Goal: Task Accomplishment & Management: Use online tool/utility

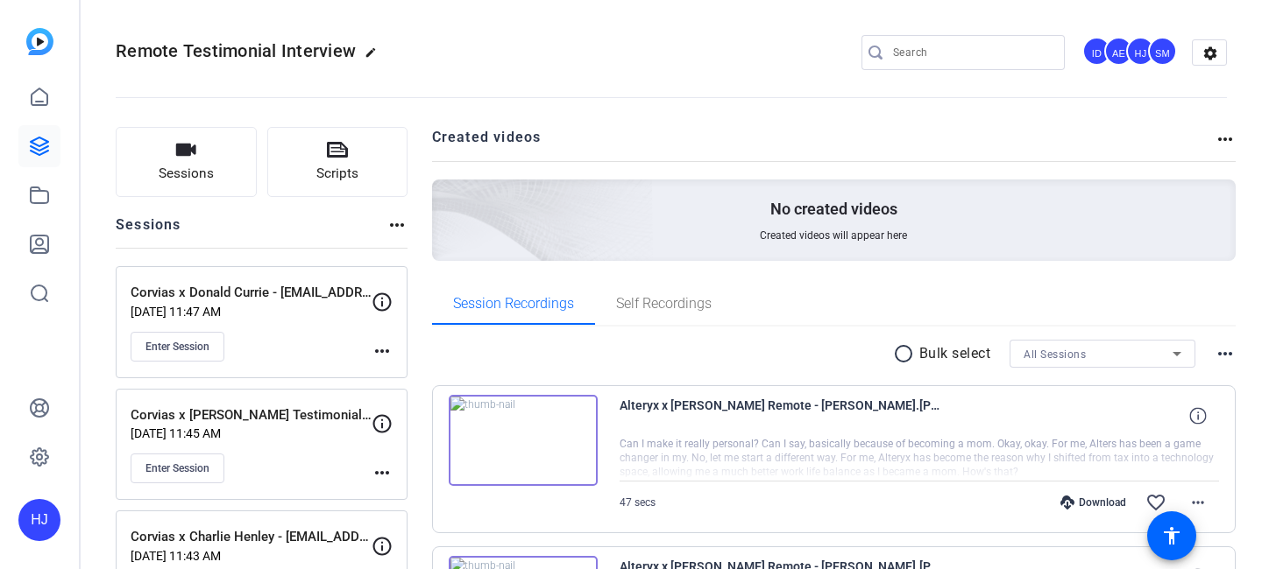
click at [961, 42] on input "Search" at bounding box center [972, 52] width 158 height 21
click at [938, 42] on input "Search" at bounding box center [972, 52] width 158 height 21
paste input "Netstock x Eustralis - Facing supply chain disruption with Netstock"
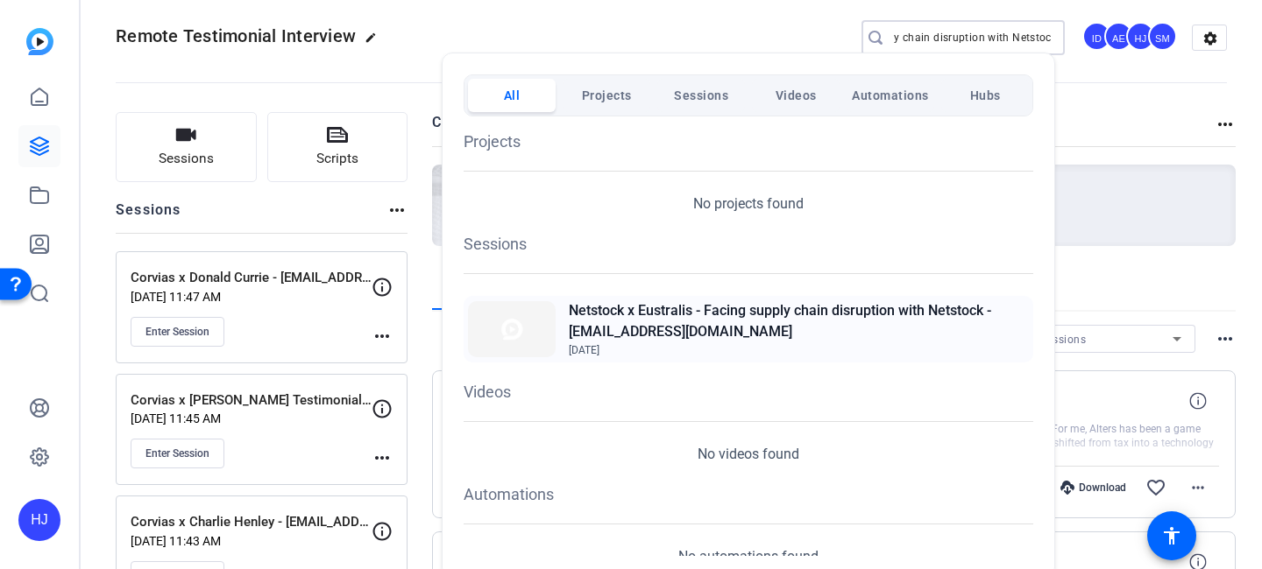
type input "Netstock x Eustralis - Facing supply chain disruption with Netstock"
click at [695, 319] on h2 "Netstock x Eustralis - Facing supply chain disruption with Netstock - [EMAIL_AD…" at bounding box center [799, 322] width 460 height 42
click at [1129, 90] on div at bounding box center [631, 284] width 1262 height 569
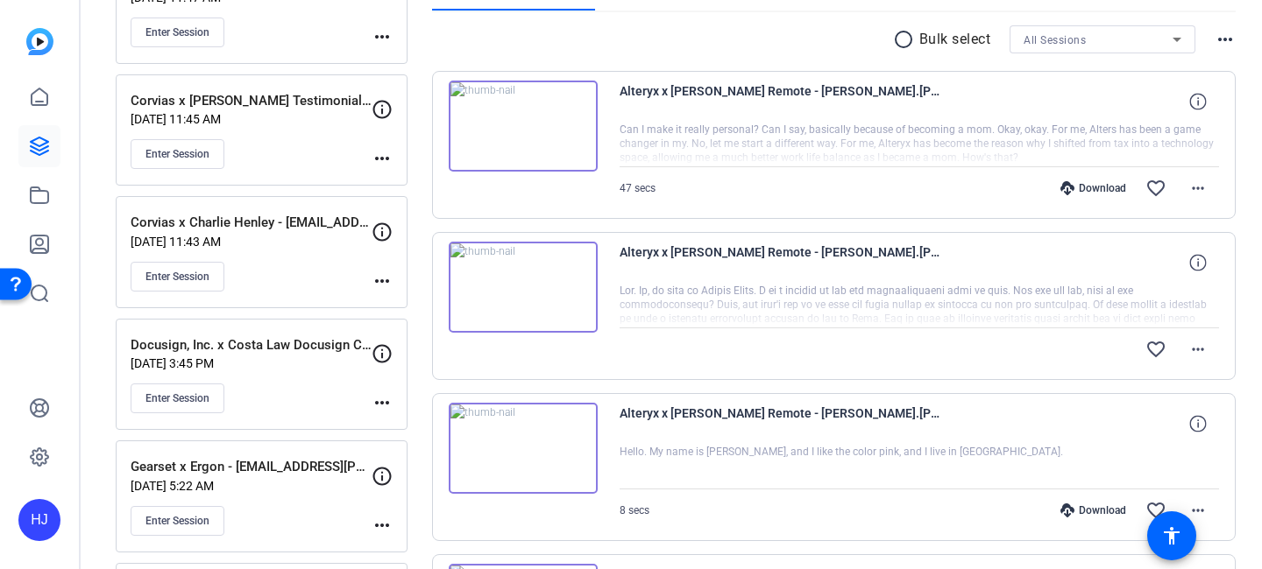
scroll to position [482, 0]
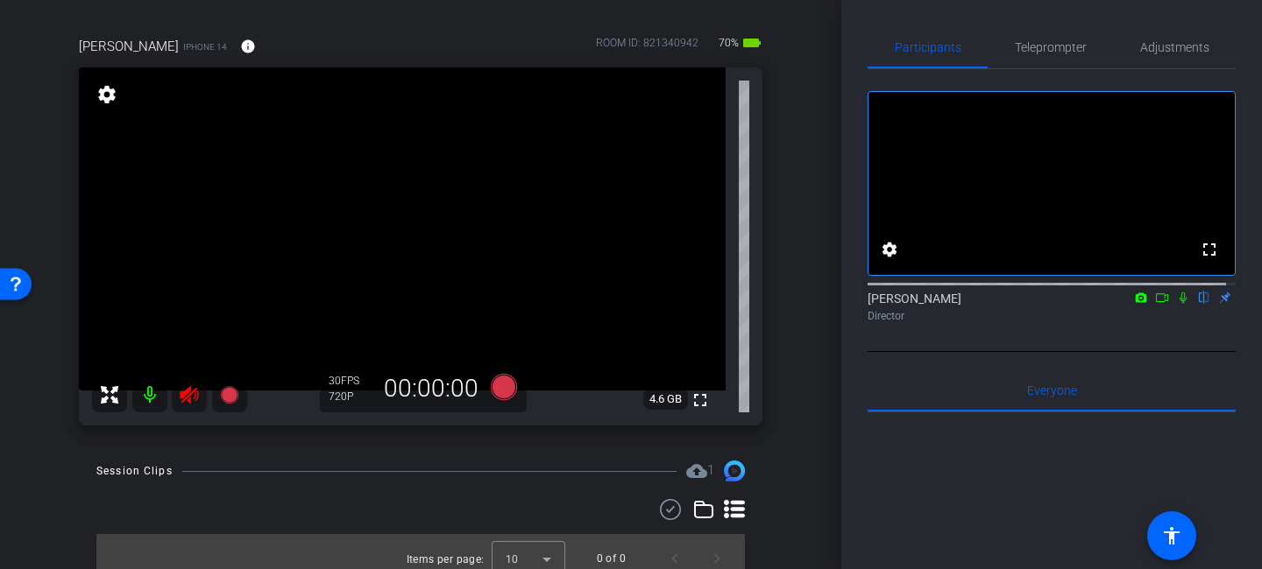
scroll to position [131, 0]
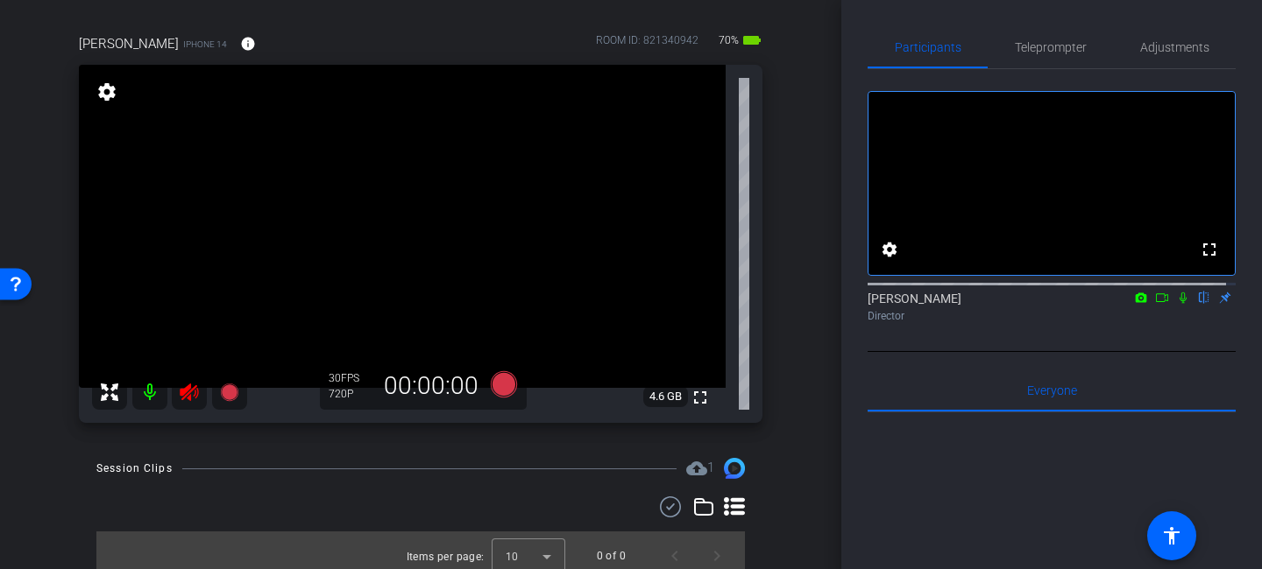
click at [182, 392] on icon at bounding box center [189, 393] width 18 height 18
click at [1161, 50] on span "Adjustments" at bounding box center [1174, 47] width 69 height 12
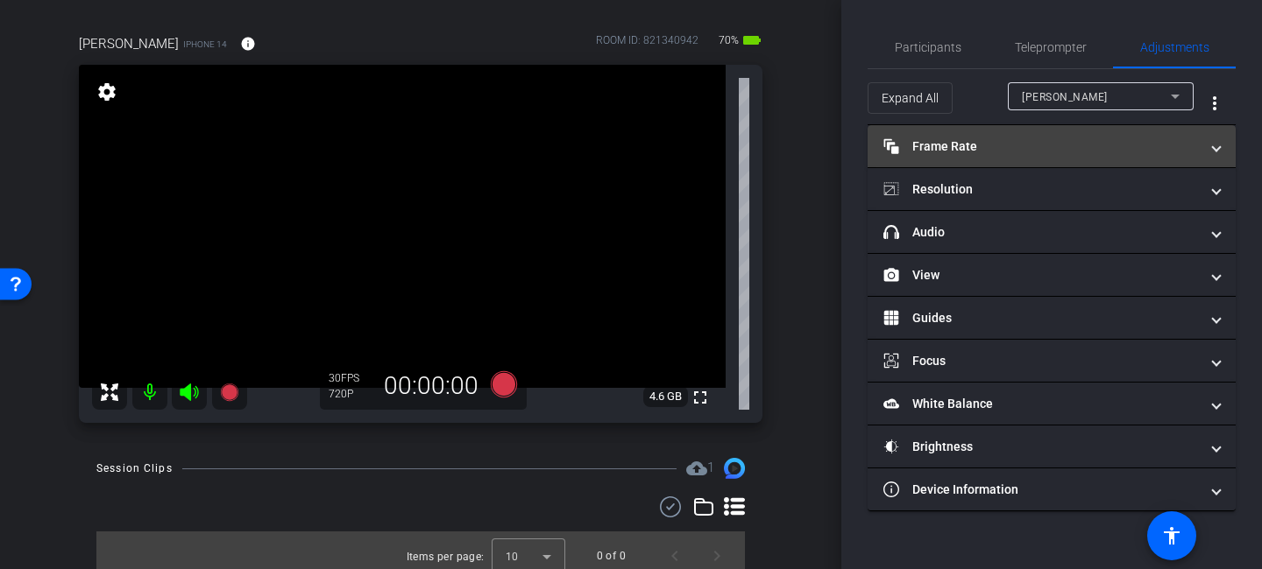
click at [972, 161] on mat-expansion-panel-header "Frame Rate Frame Rate" at bounding box center [1051, 146] width 368 height 42
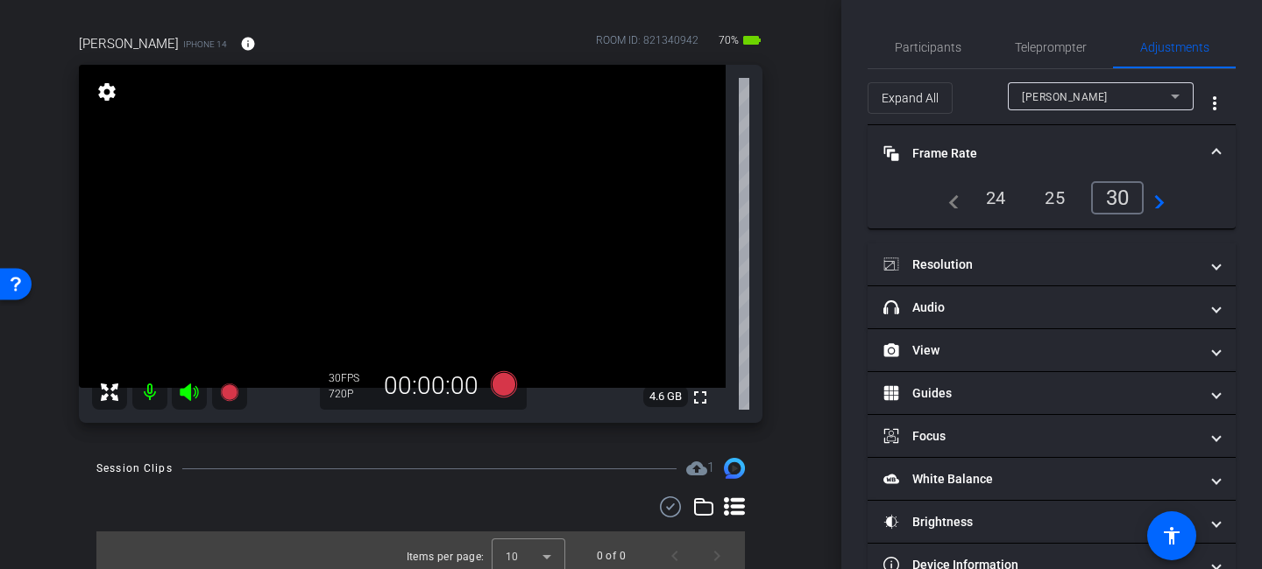
click at [993, 199] on div "24" at bounding box center [996, 198] width 46 height 30
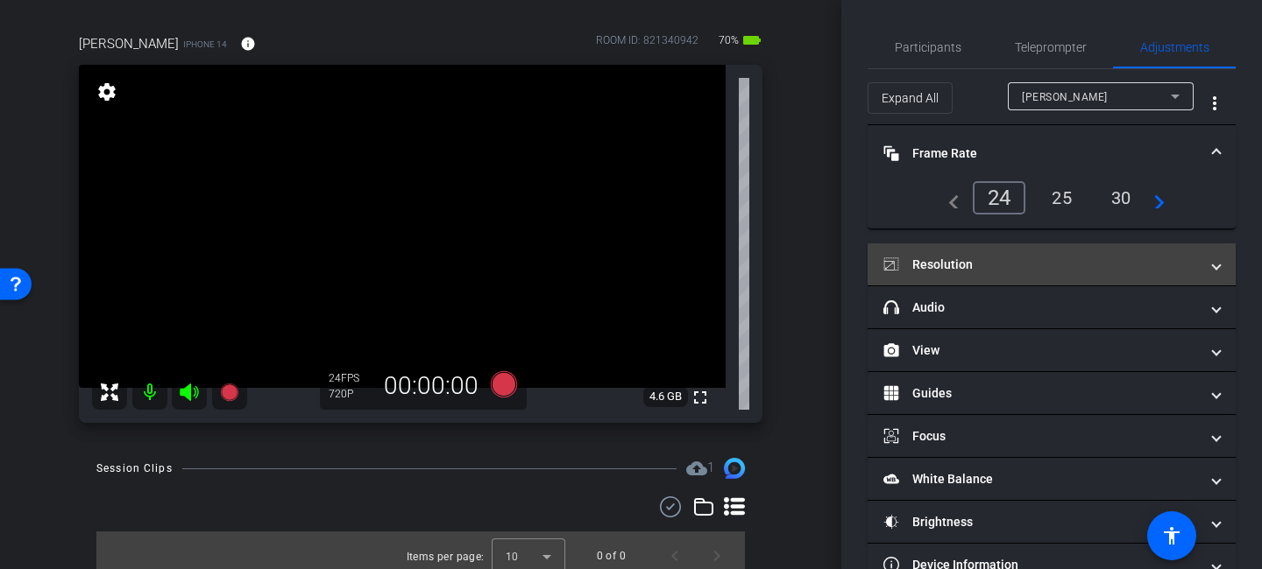
click at [964, 259] on mat-panel-title "Resolution" at bounding box center [1040, 265] width 315 height 18
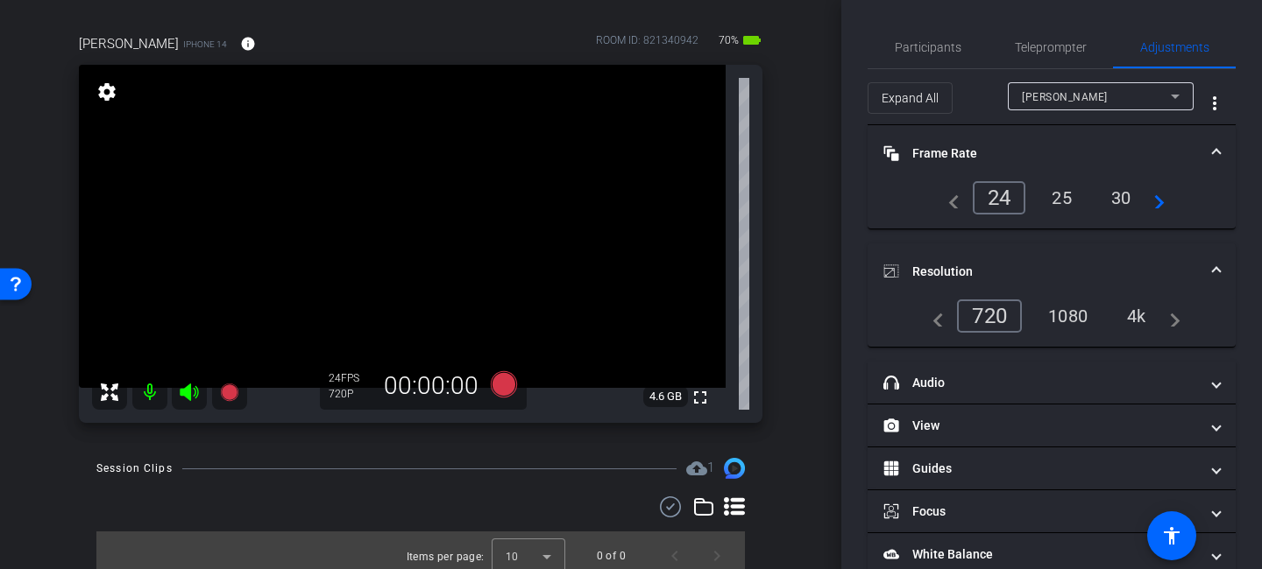
click at [1055, 316] on div "1080" at bounding box center [1068, 316] width 66 height 30
click at [919, 41] on span "Participants" at bounding box center [928, 47] width 67 height 12
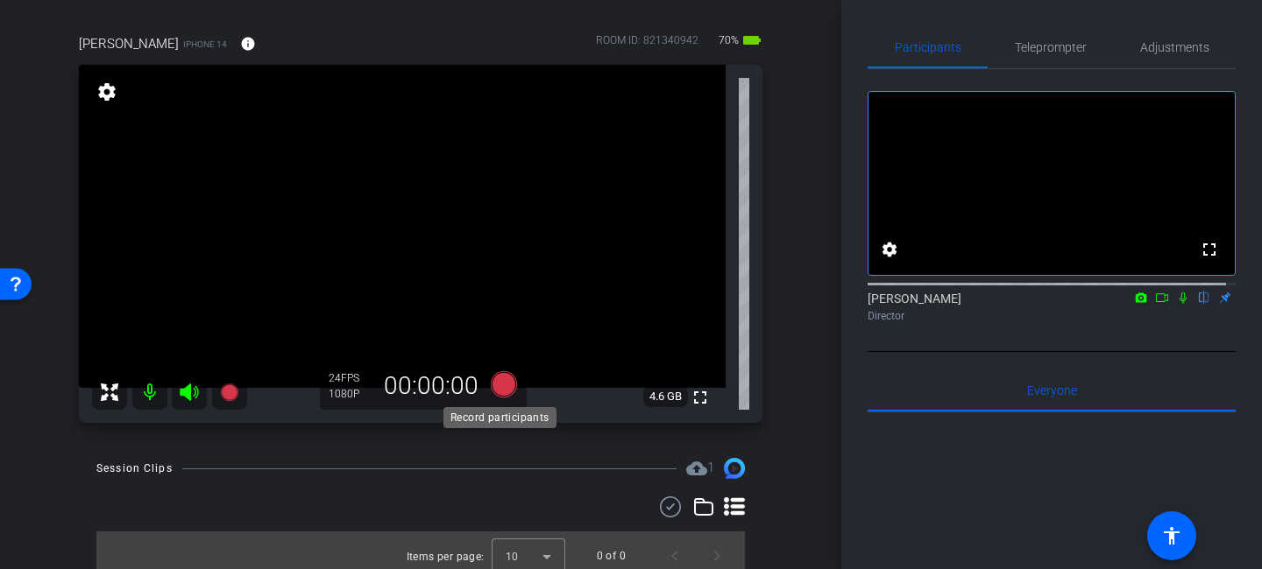
click at [498, 385] on icon at bounding box center [504, 384] width 26 height 26
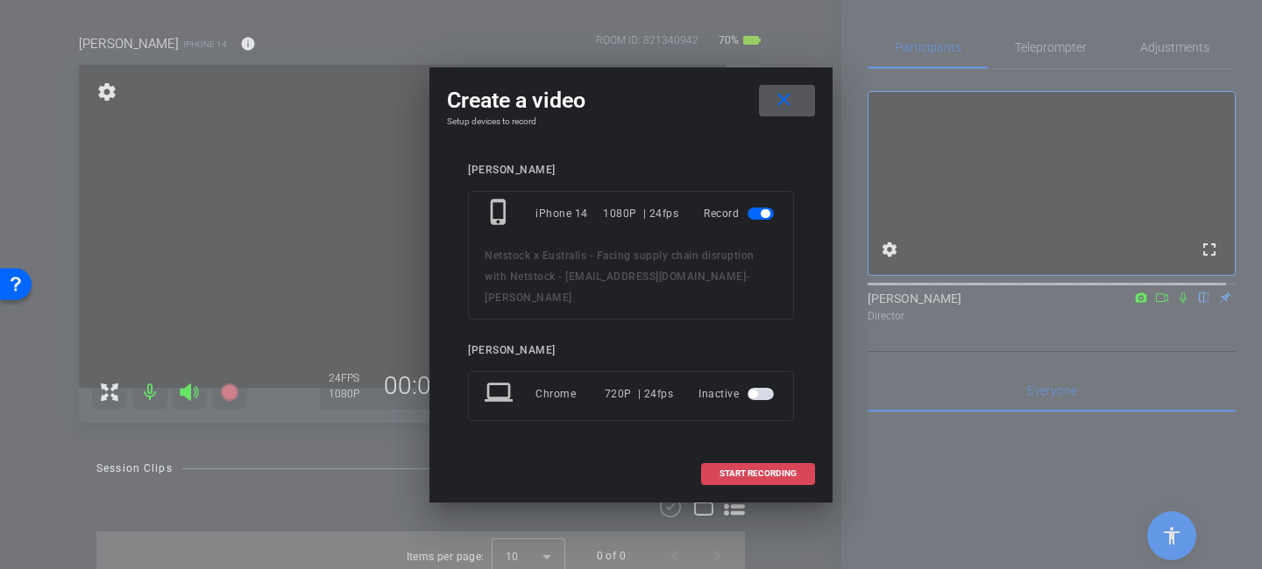
click at [735, 470] on span "START RECORDING" at bounding box center [757, 474] width 77 height 9
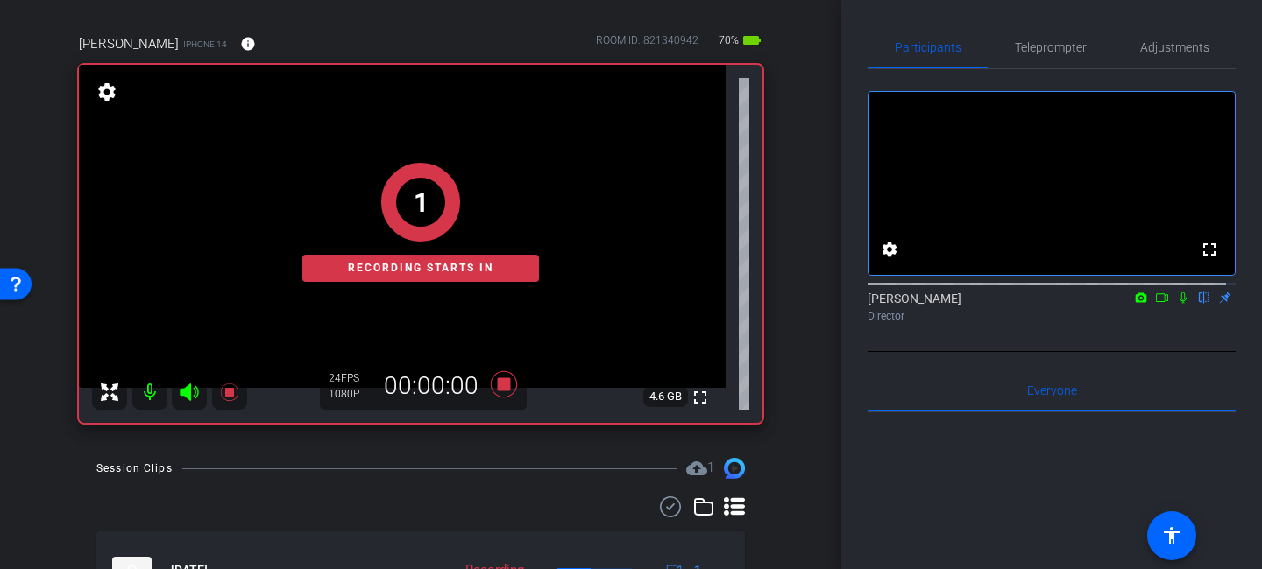
click at [1176, 304] on icon at bounding box center [1183, 298] width 14 height 12
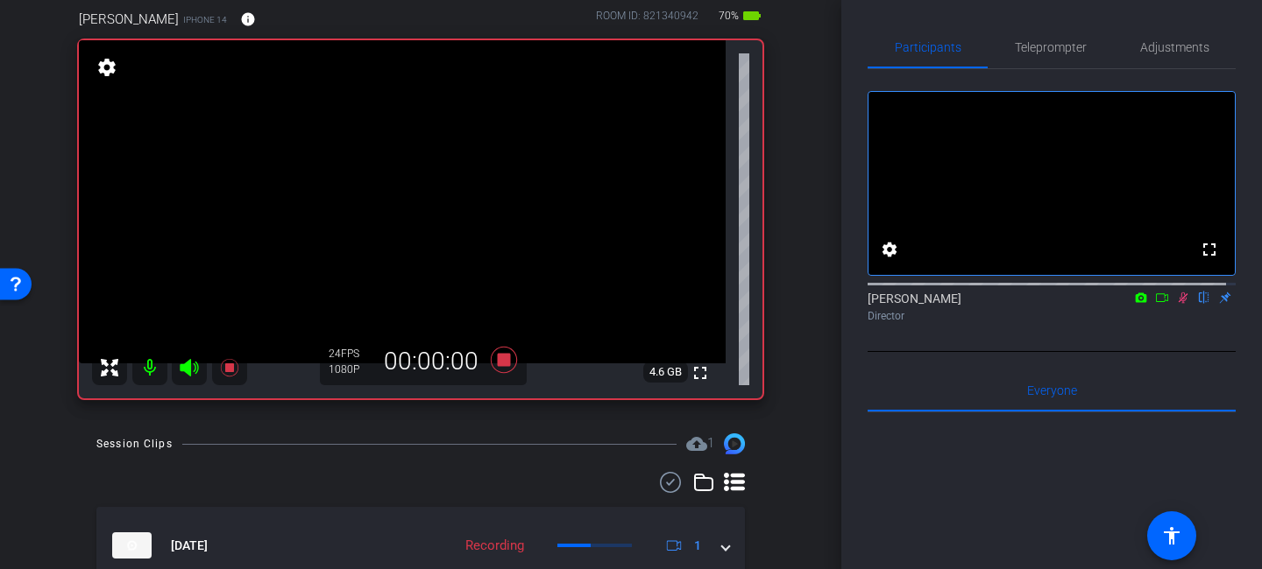
scroll to position [152, 0]
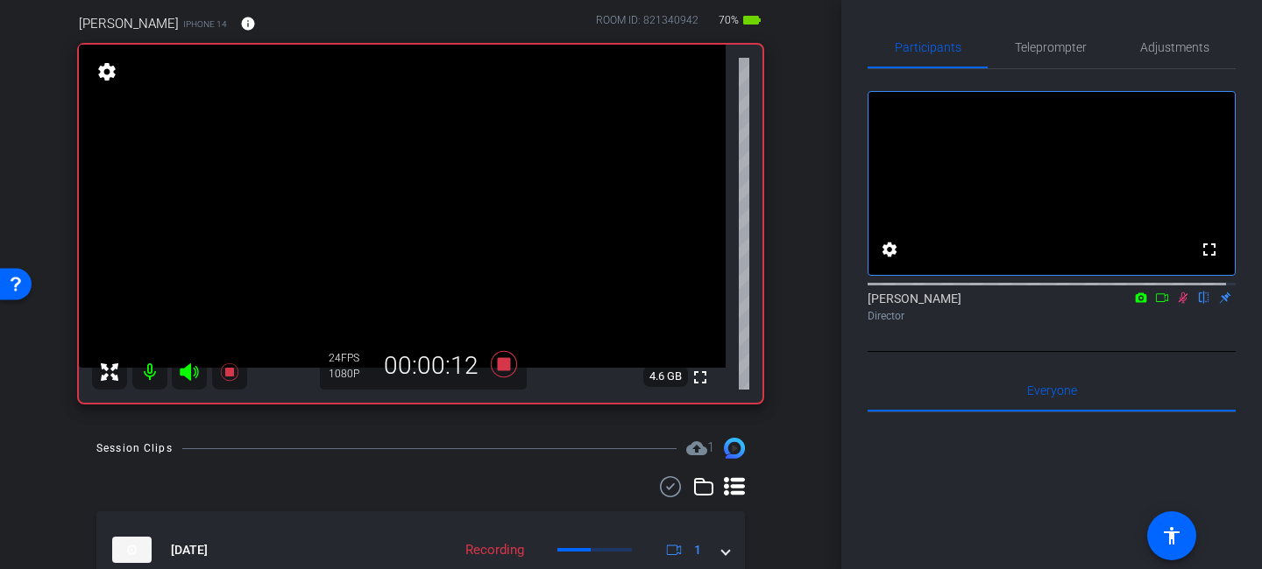
click at [1178, 304] on icon at bounding box center [1183, 298] width 10 height 11
click at [496, 366] on icon at bounding box center [504, 364] width 26 height 26
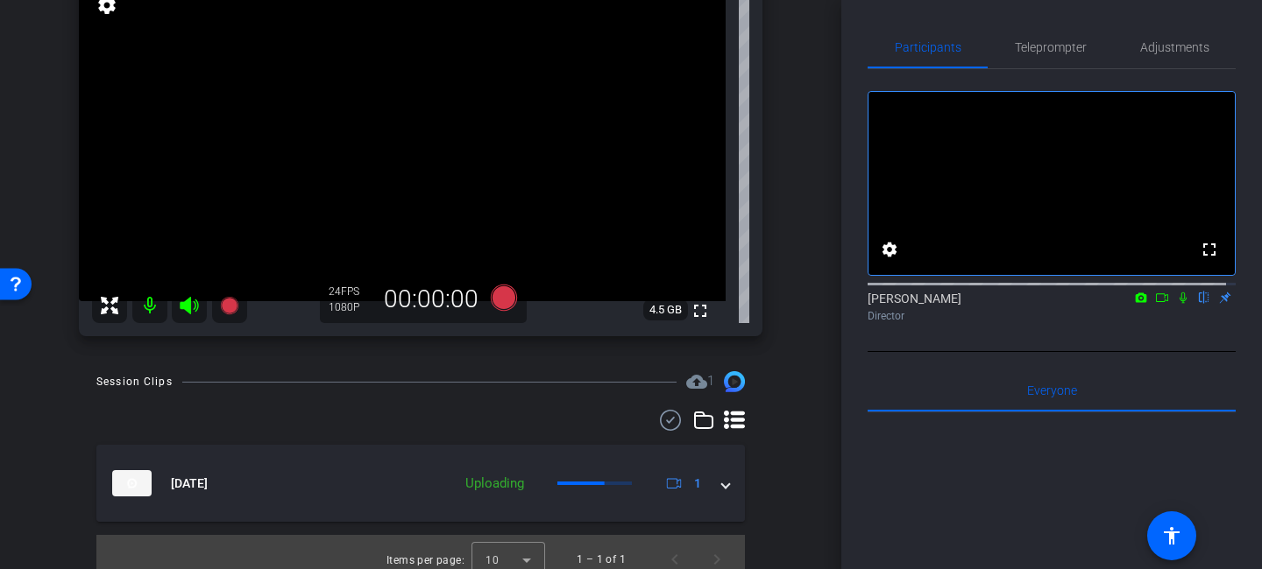
scroll to position [233, 0]
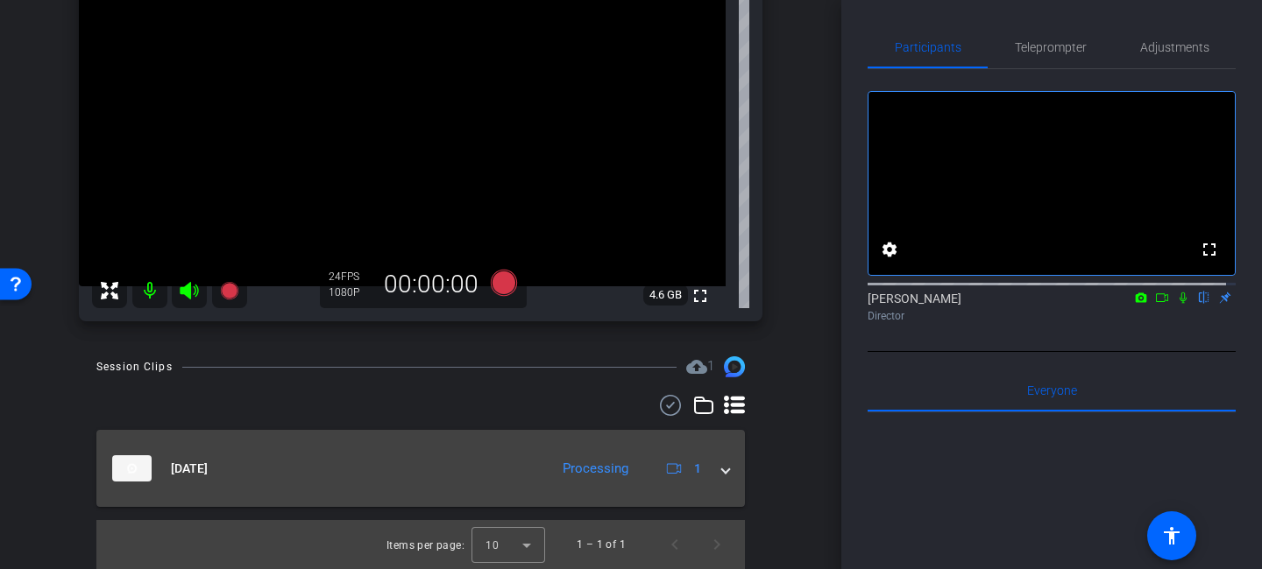
click at [722, 470] on span at bounding box center [725, 469] width 7 height 18
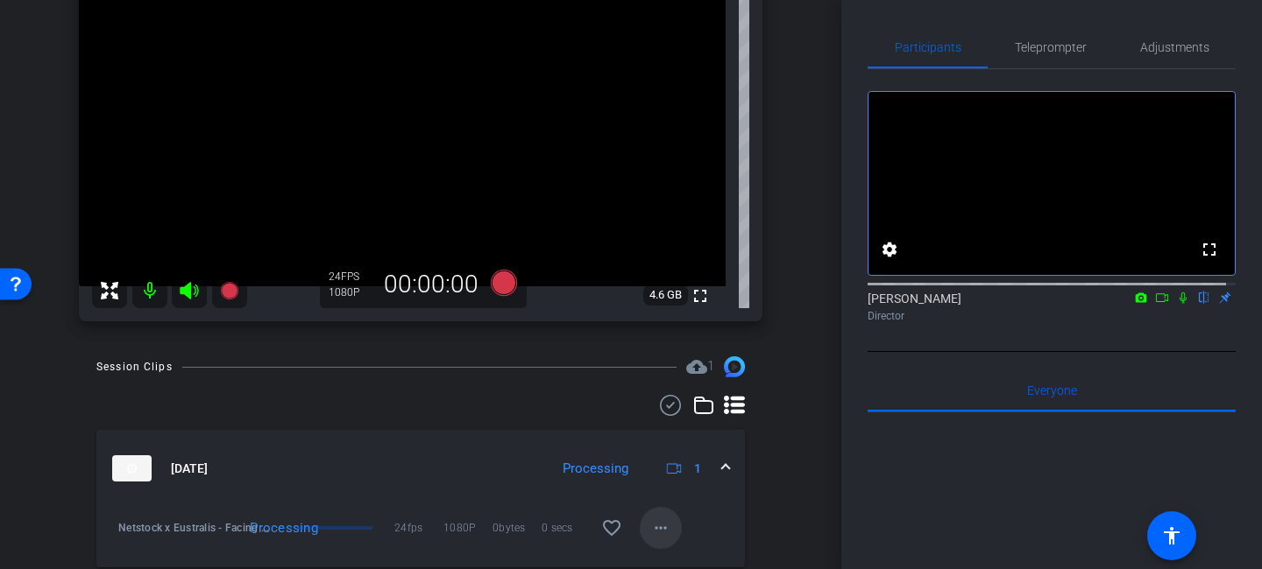
click at [653, 527] on mat-icon "more_horiz" at bounding box center [660, 528] width 21 height 21
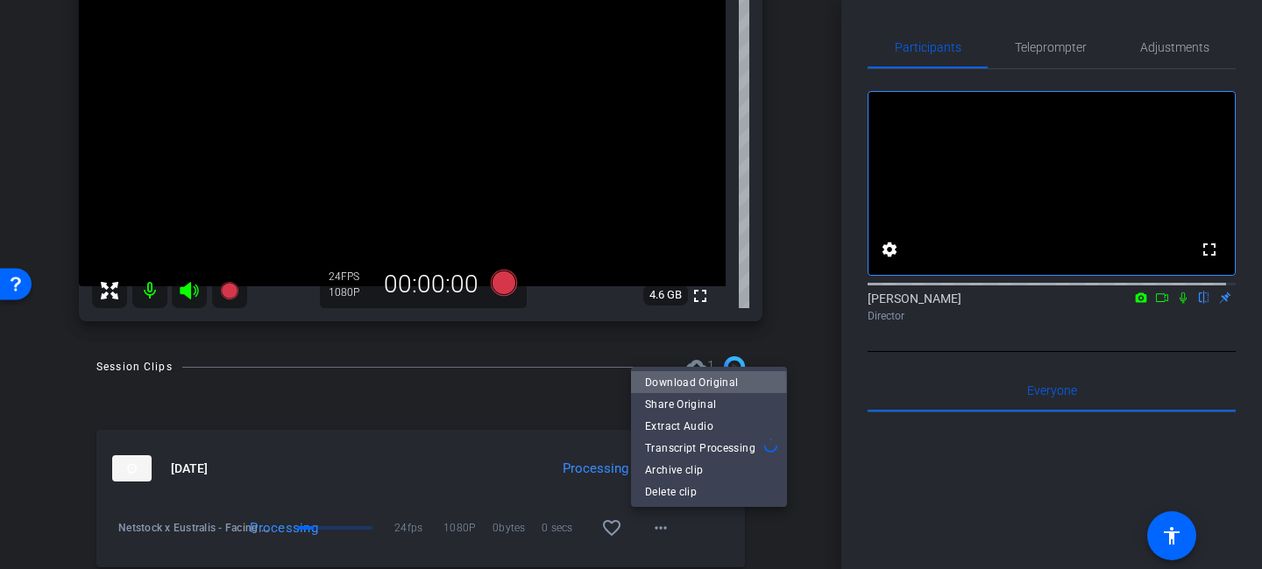
click at [701, 384] on span "Download Original" at bounding box center [709, 381] width 128 height 21
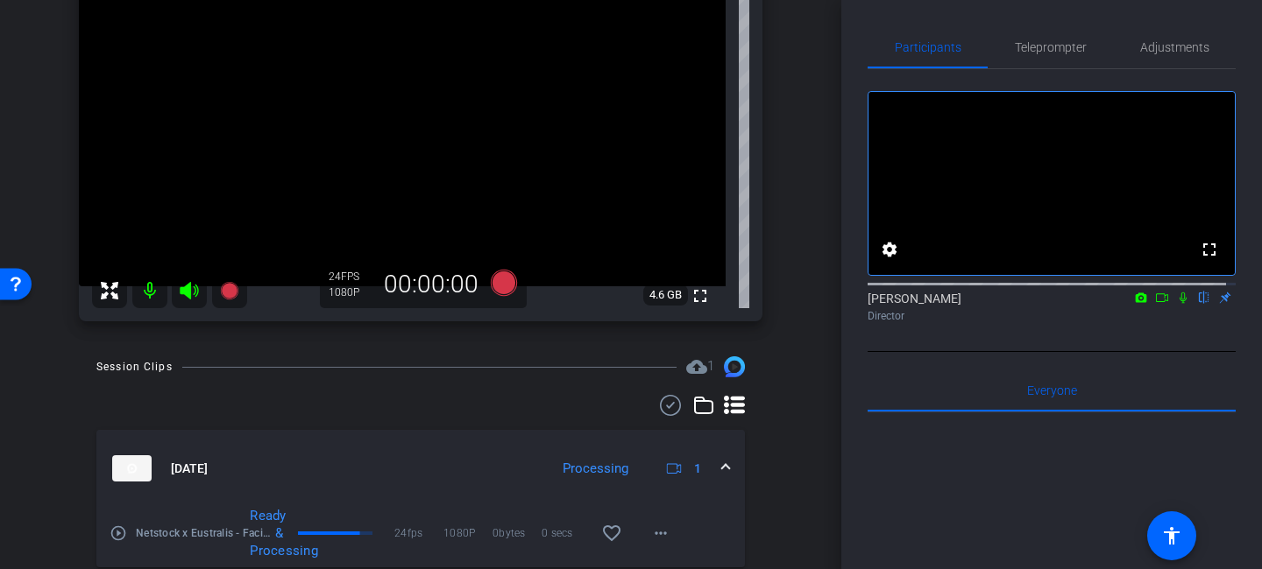
click at [152, 293] on mat-icon at bounding box center [149, 290] width 35 height 35
click at [192, 291] on icon at bounding box center [189, 290] width 21 height 21
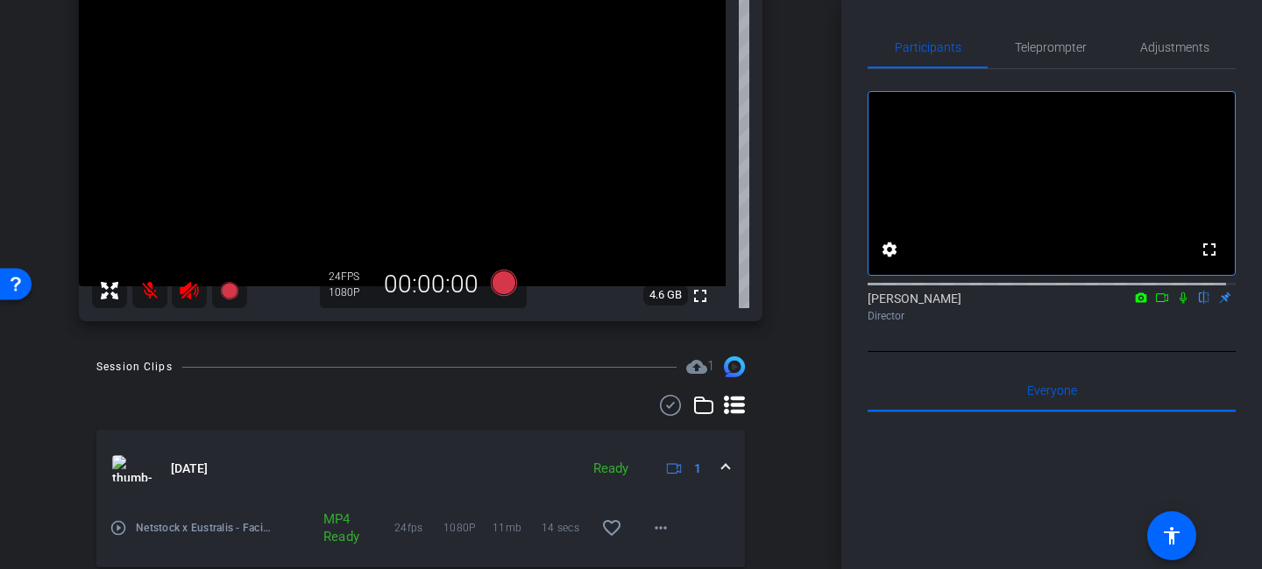
click at [190, 294] on icon at bounding box center [189, 291] width 18 height 18
click at [144, 295] on mat-icon at bounding box center [149, 290] width 35 height 35
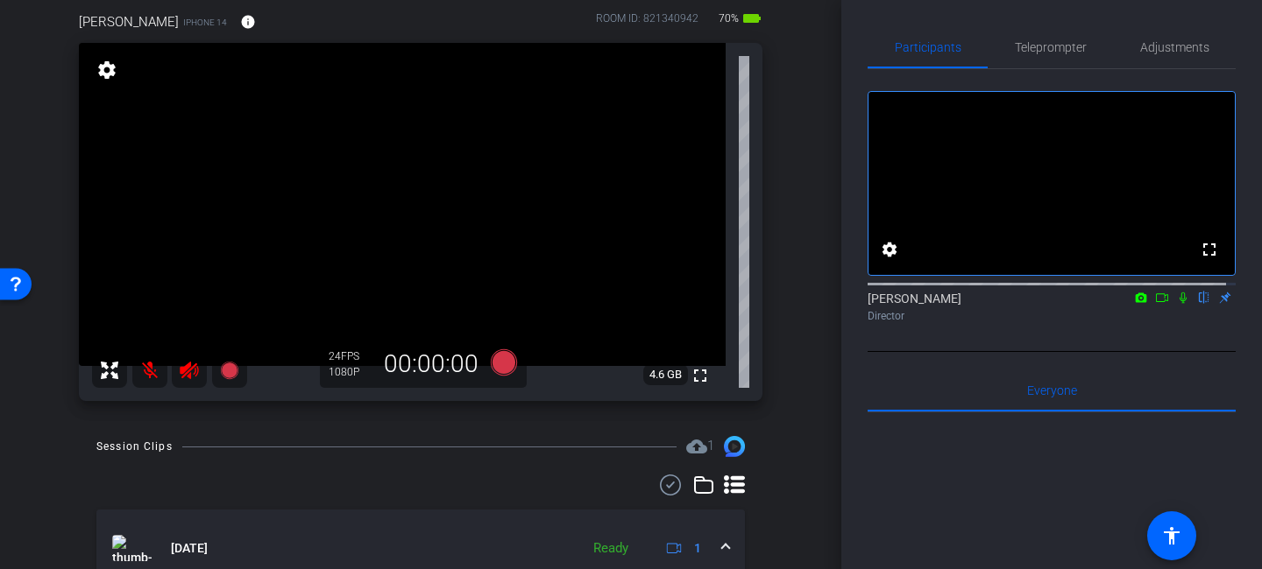
scroll to position [157, 0]
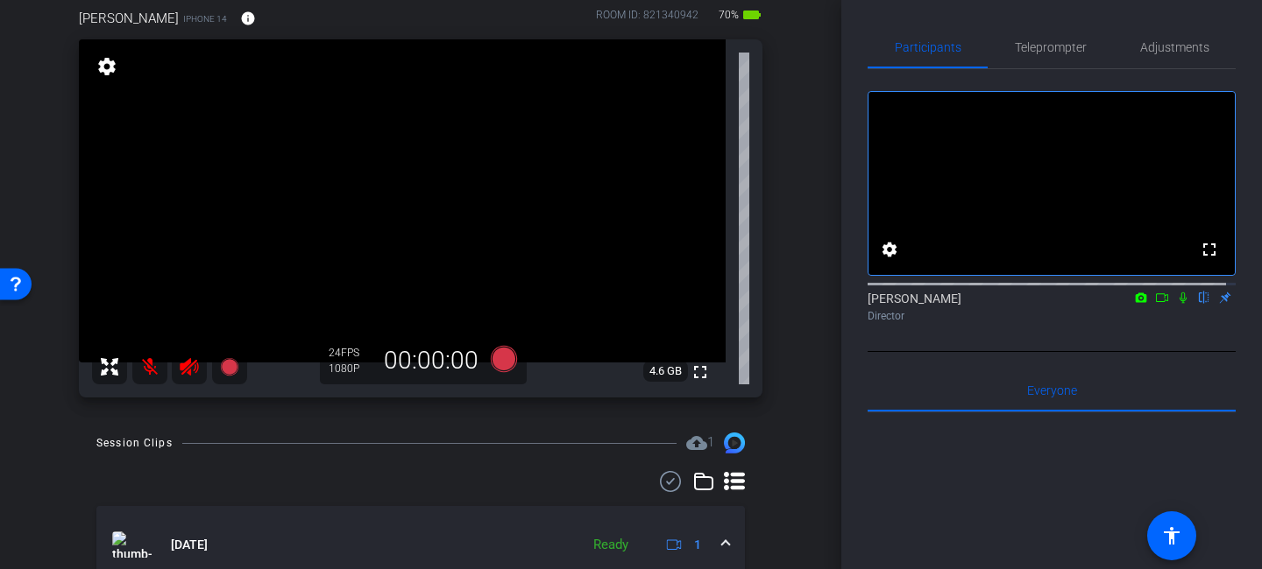
click at [191, 366] on div at bounding box center [169, 367] width 155 height 35
click at [145, 363] on mat-icon at bounding box center [149, 367] width 35 height 35
click at [500, 356] on icon at bounding box center [504, 359] width 26 height 26
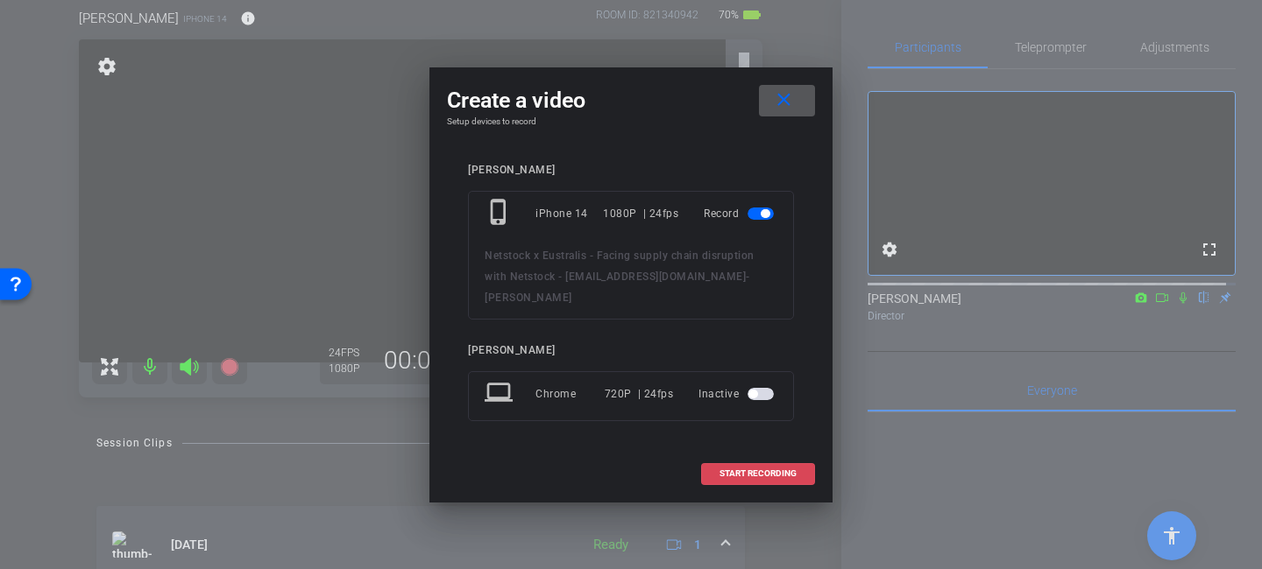
click at [739, 470] on span "START RECORDING" at bounding box center [757, 474] width 77 height 9
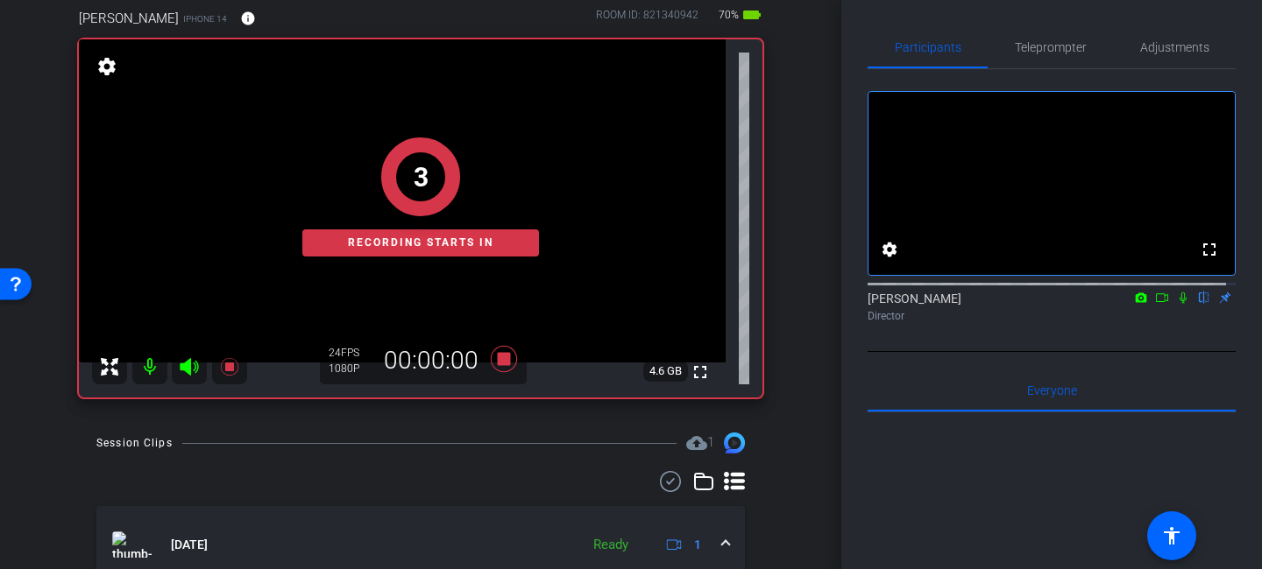
click at [1155, 304] on icon at bounding box center [1162, 298] width 14 height 12
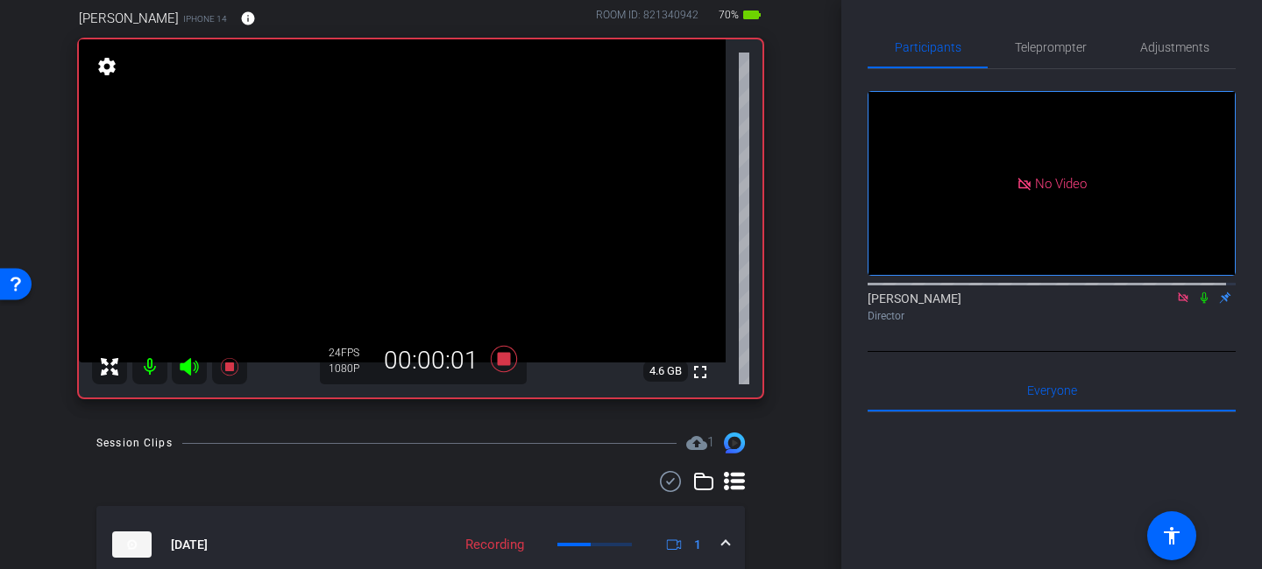
click at [1200, 304] on icon at bounding box center [1203, 298] width 7 height 11
click at [1197, 304] on icon at bounding box center [1204, 298] width 14 height 12
click at [1193, 306] on mat-icon at bounding box center [1203, 298] width 21 height 16
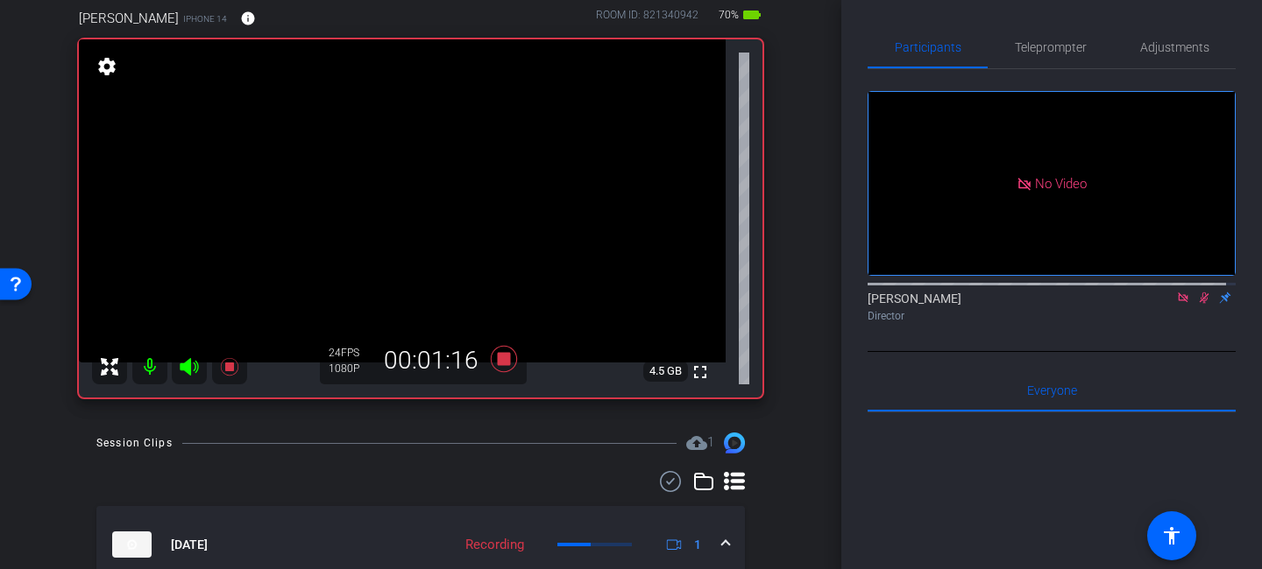
click at [1197, 304] on icon at bounding box center [1204, 298] width 14 height 12
click at [1199, 304] on icon at bounding box center [1204, 298] width 10 height 11
click at [1200, 304] on icon at bounding box center [1203, 298] width 7 height 11
click at [1197, 304] on icon at bounding box center [1204, 298] width 14 height 12
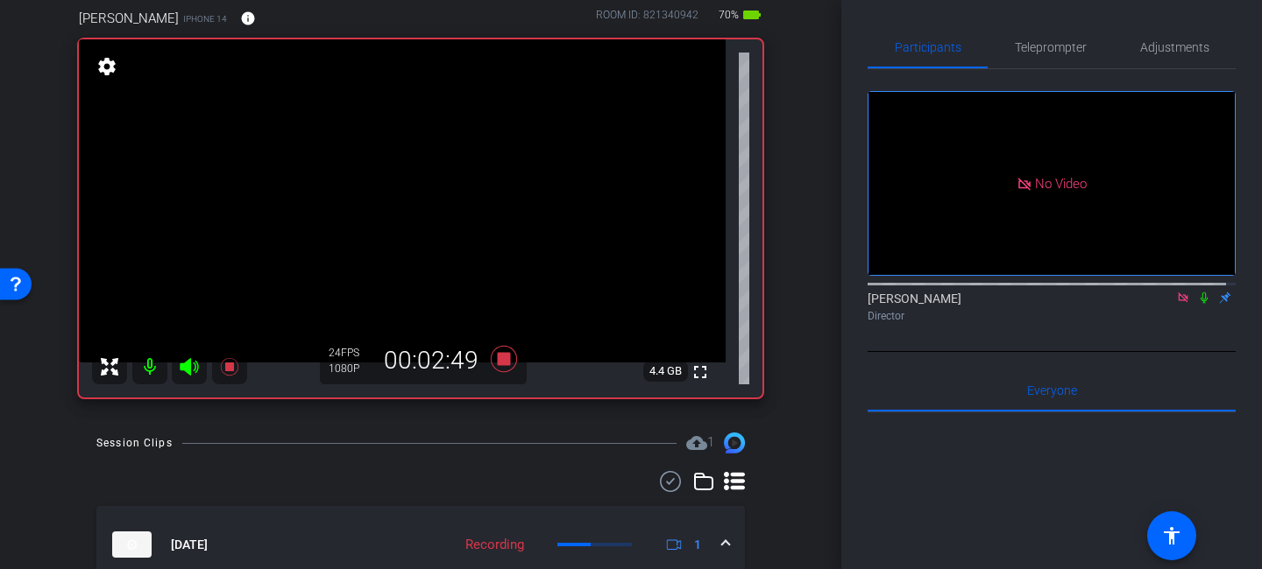
click at [1200, 304] on icon at bounding box center [1203, 298] width 7 height 11
click at [1197, 304] on icon at bounding box center [1204, 298] width 14 height 12
click at [1200, 304] on icon at bounding box center [1203, 298] width 7 height 11
click at [1199, 304] on icon at bounding box center [1204, 298] width 10 height 11
click at [1197, 304] on icon at bounding box center [1204, 298] width 14 height 12
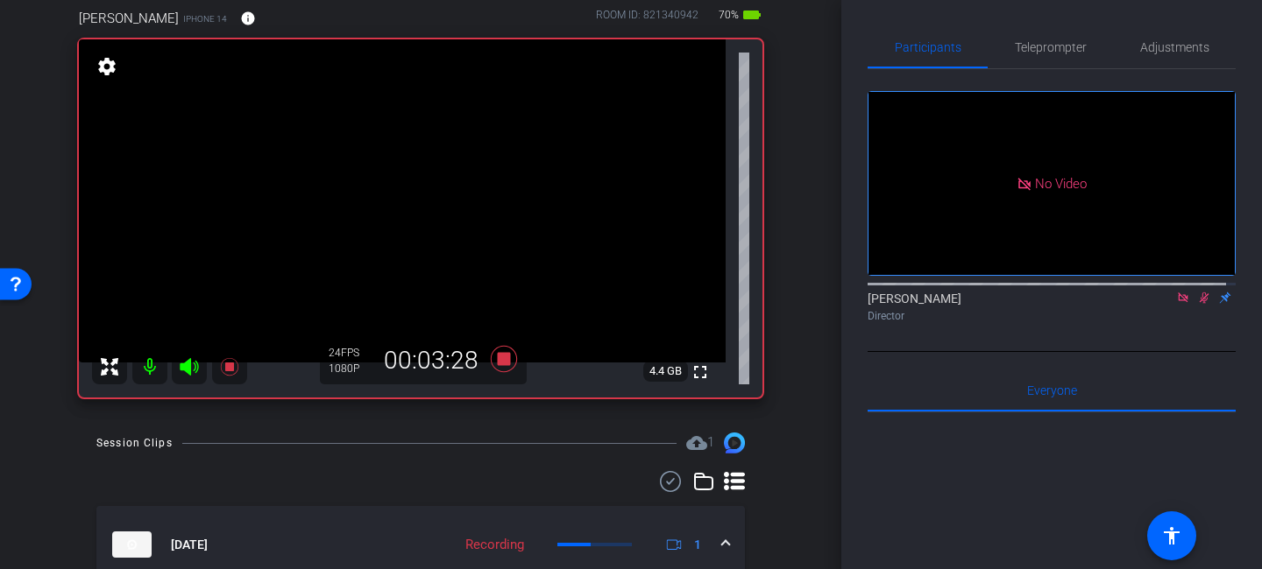
click at [1197, 304] on icon at bounding box center [1204, 298] width 14 height 12
click at [1200, 304] on icon at bounding box center [1203, 298] width 7 height 11
click at [1199, 304] on icon at bounding box center [1204, 298] width 10 height 11
click at [1200, 304] on icon at bounding box center [1203, 298] width 7 height 11
click at [1199, 304] on icon at bounding box center [1204, 298] width 10 height 11
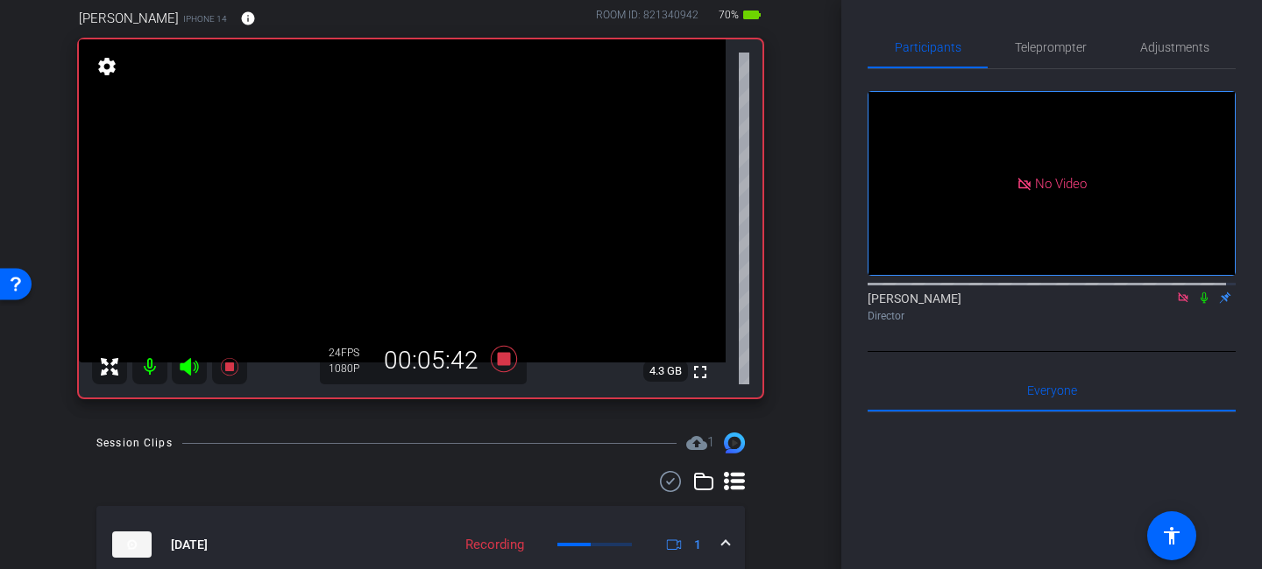
click at [1197, 304] on icon at bounding box center [1204, 298] width 14 height 12
click at [1200, 304] on icon at bounding box center [1203, 298] width 7 height 11
click at [1197, 304] on icon at bounding box center [1204, 298] width 14 height 12
click at [1195, 306] on mat-icon at bounding box center [1203, 298] width 21 height 16
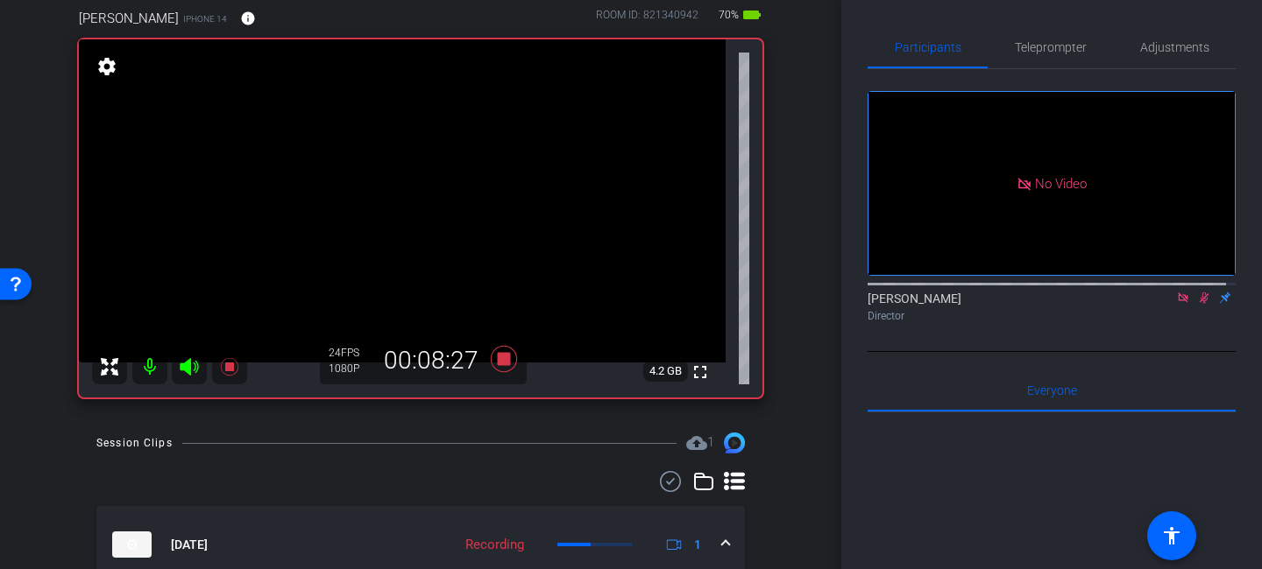
click at [1195, 306] on mat-icon at bounding box center [1203, 298] width 21 height 16
click at [1197, 304] on icon at bounding box center [1204, 298] width 14 height 12
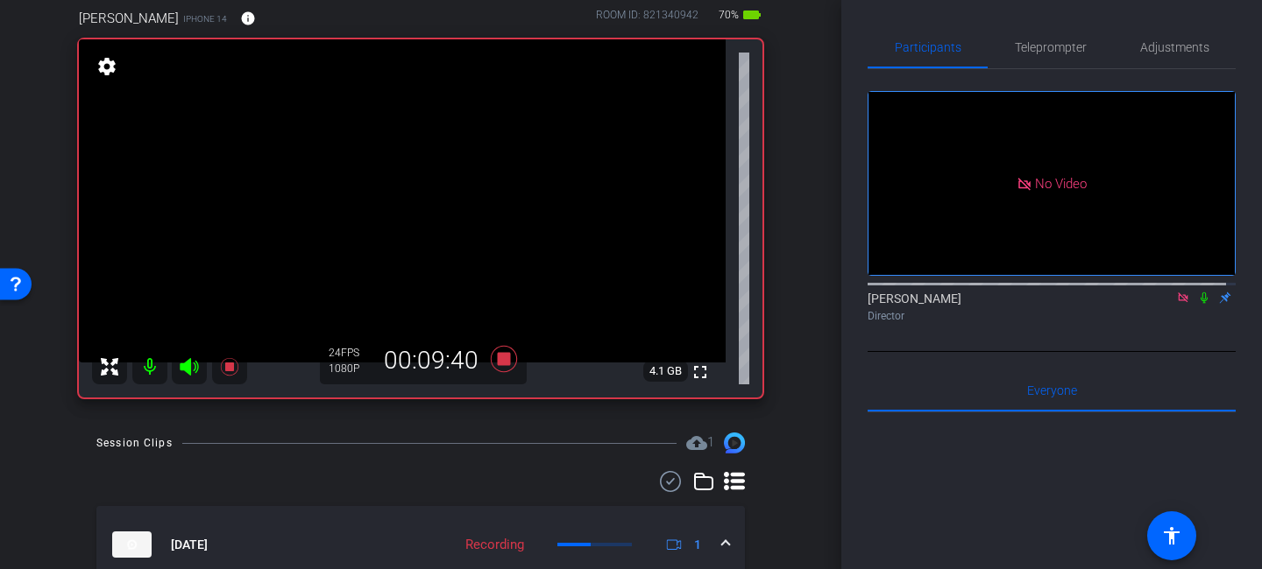
click at [1197, 304] on icon at bounding box center [1204, 298] width 14 height 12
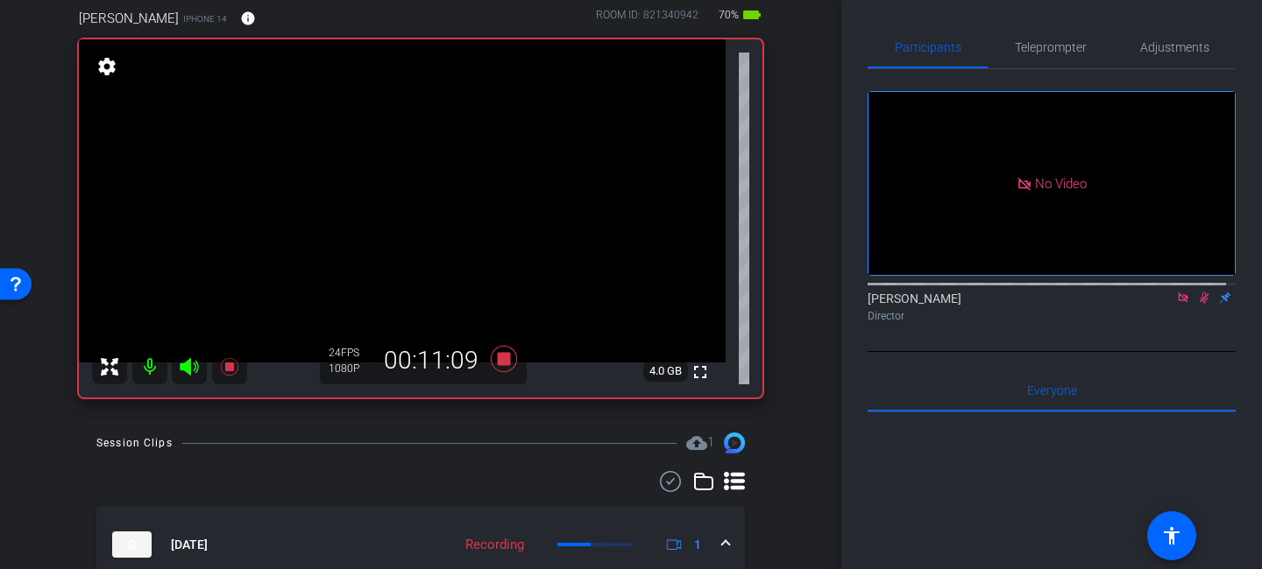
click at [1199, 304] on icon at bounding box center [1204, 298] width 10 height 11
click at [1197, 304] on icon at bounding box center [1204, 298] width 14 height 12
click at [1199, 304] on icon at bounding box center [1204, 298] width 10 height 11
click at [1200, 304] on icon at bounding box center [1203, 298] width 7 height 11
click at [1198, 304] on icon at bounding box center [1204, 298] width 14 height 12
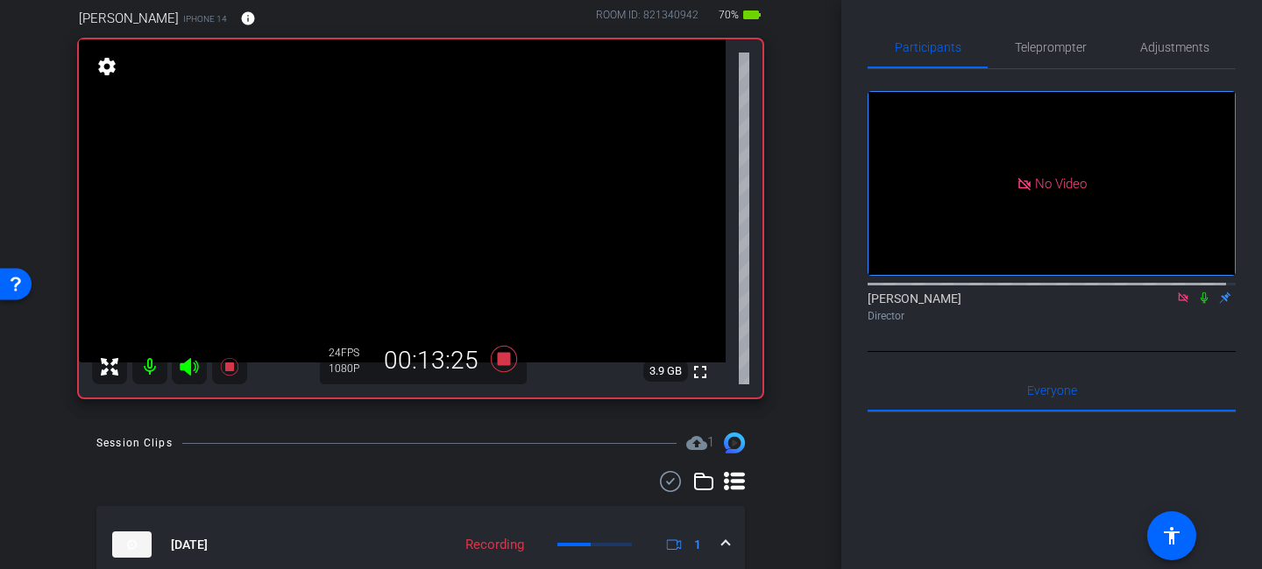
click at [1197, 304] on icon at bounding box center [1204, 298] width 14 height 12
click at [1198, 304] on icon at bounding box center [1204, 298] width 14 height 12
click at [1197, 304] on icon at bounding box center [1204, 298] width 14 height 12
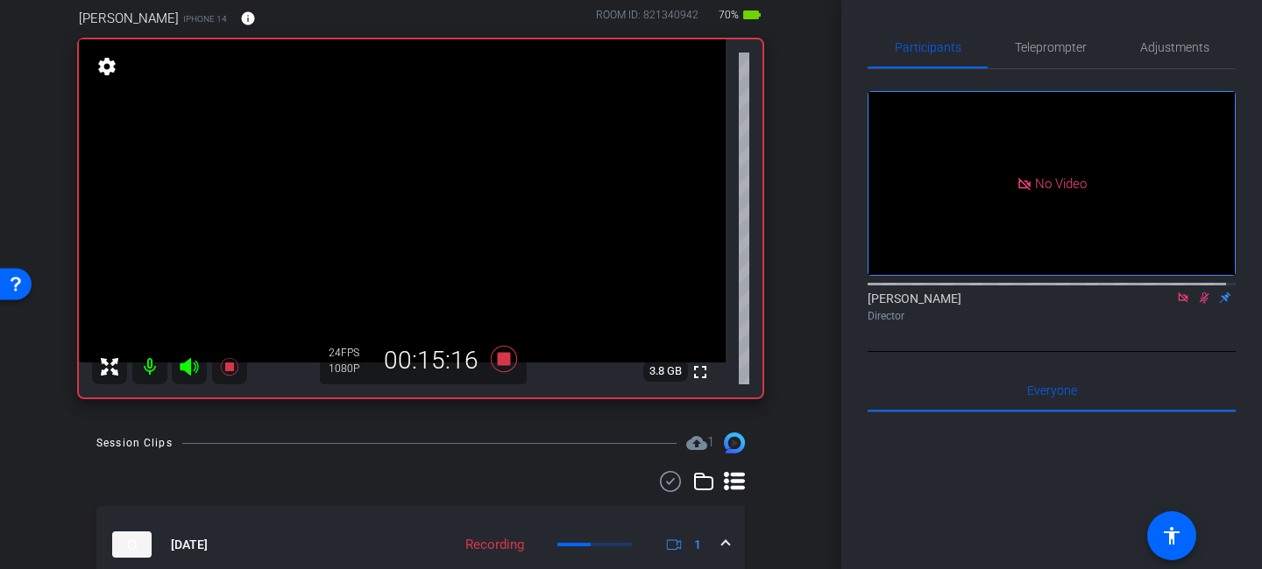
click at [1199, 304] on icon at bounding box center [1204, 298] width 10 height 11
click at [1197, 304] on icon at bounding box center [1204, 298] width 14 height 12
click at [1199, 304] on icon at bounding box center [1204, 298] width 10 height 11
click at [1197, 304] on icon at bounding box center [1204, 298] width 14 height 12
click at [1199, 304] on icon at bounding box center [1204, 298] width 10 height 11
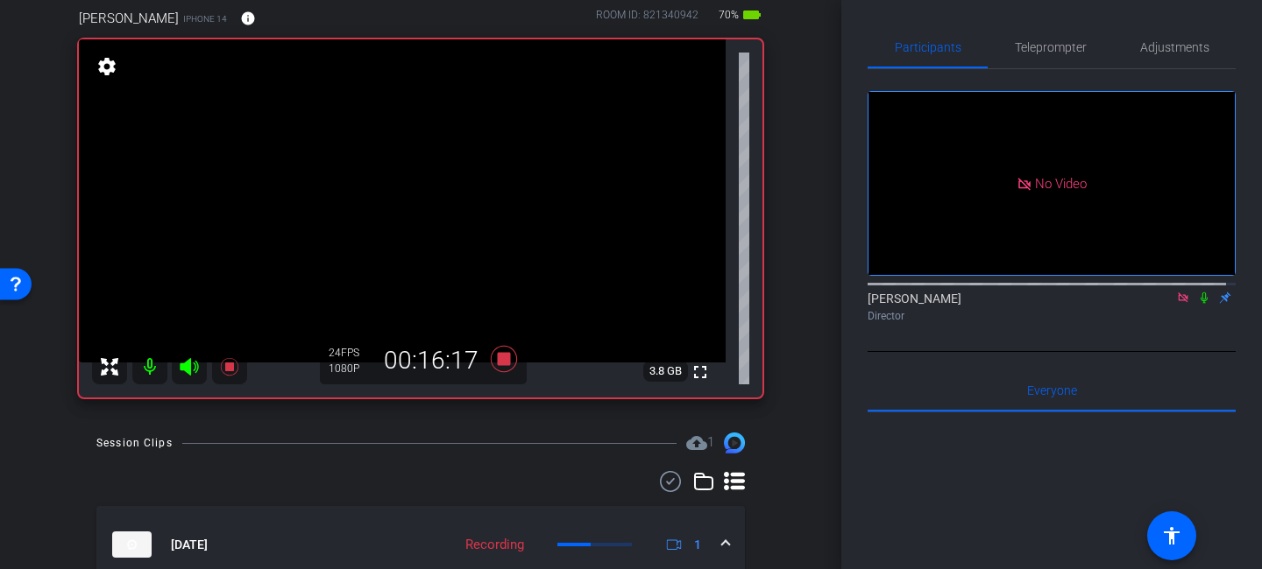
click at [1197, 304] on icon at bounding box center [1204, 298] width 14 height 12
click at [1199, 304] on icon at bounding box center [1204, 298] width 10 height 11
click at [1197, 304] on icon at bounding box center [1204, 298] width 14 height 12
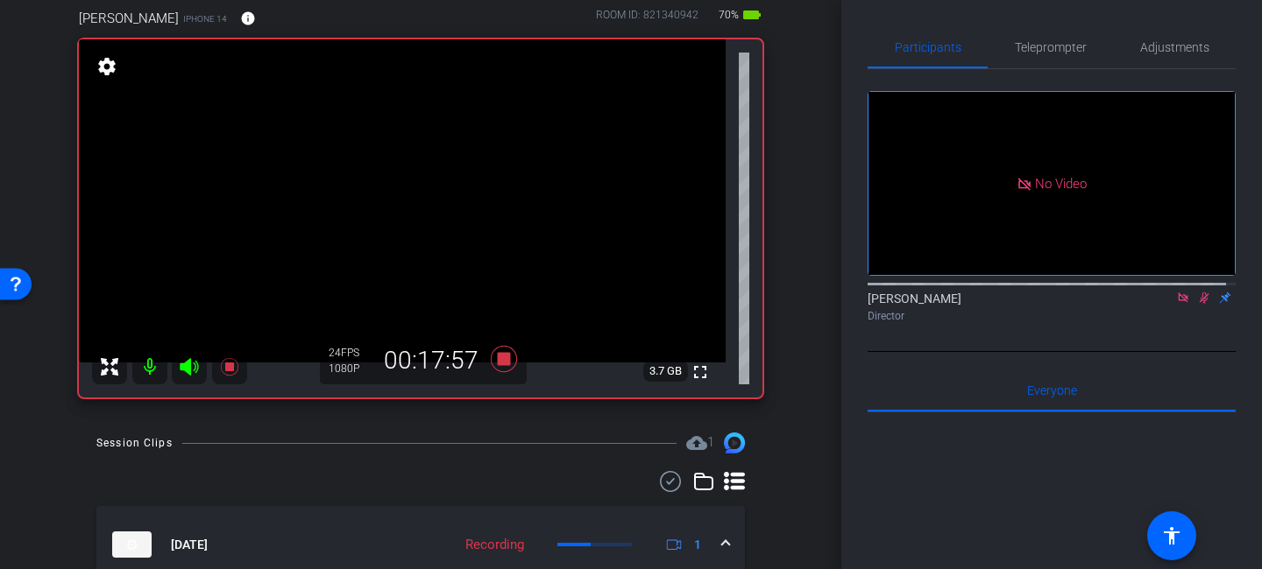
click at [1199, 304] on icon at bounding box center [1204, 298] width 10 height 11
click at [1200, 304] on icon at bounding box center [1203, 298] width 7 height 11
click at [1199, 304] on icon at bounding box center [1204, 298] width 10 height 11
click at [1197, 304] on icon at bounding box center [1204, 298] width 14 height 12
click at [1199, 304] on icon at bounding box center [1204, 298] width 10 height 11
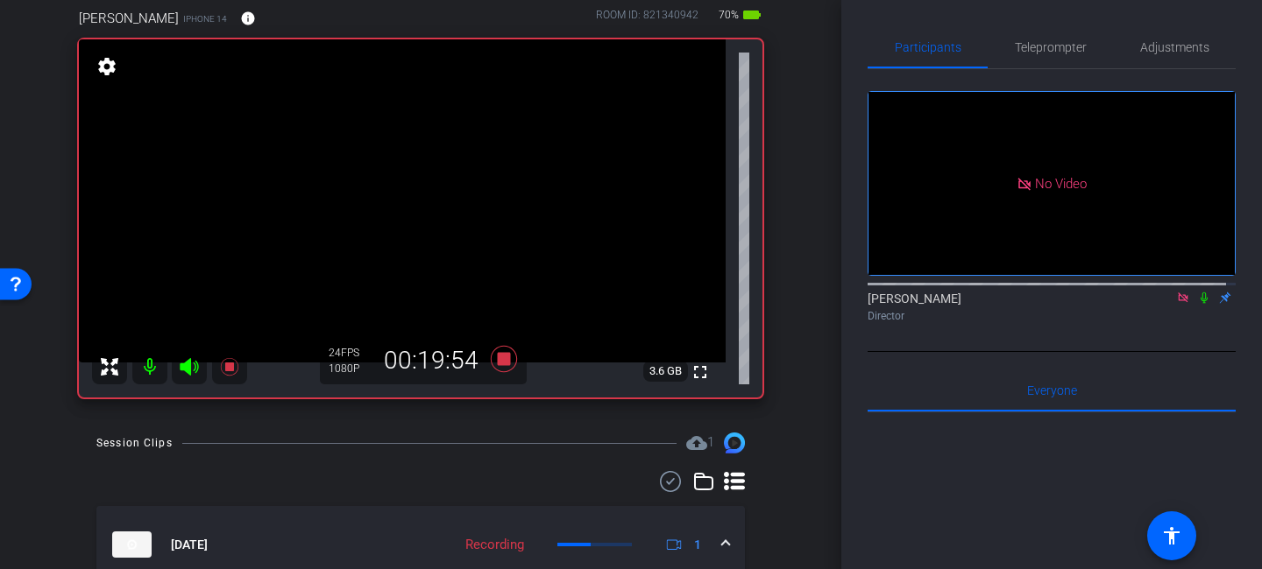
click at [1200, 304] on icon at bounding box center [1203, 298] width 7 height 11
click at [1199, 304] on icon at bounding box center [1204, 298] width 10 height 11
click at [1193, 306] on mat-icon at bounding box center [1203, 298] width 21 height 16
click at [1197, 304] on icon at bounding box center [1204, 298] width 14 height 12
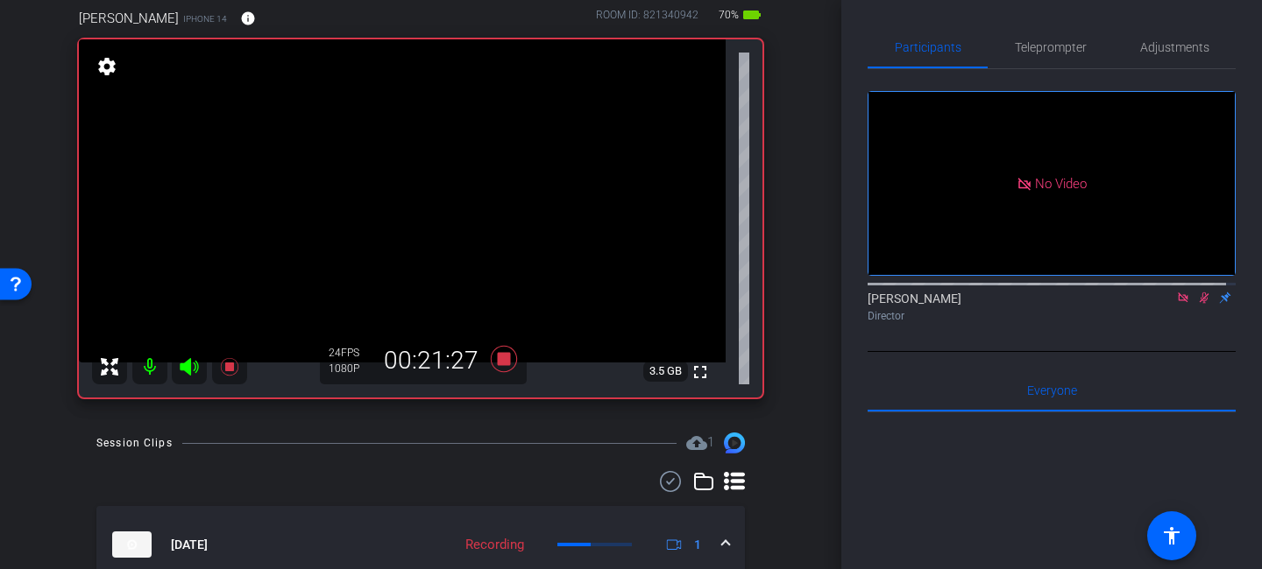
click at [1199, 304] on icon at bounding box center [1204, 298] width 10 height 11
click at [1200, 304] on icon at bounding box center [1203, 298] width 7 height 11
click at [1199, 304] on icon at bounding box center [1204, 298] width 10 height 11
click at [1200, 304] on icon at bounding box center [1203, 298] width 7 height 11
click at [1199, 304] on icon at bounding box center [1204, 298] width 10 height 11
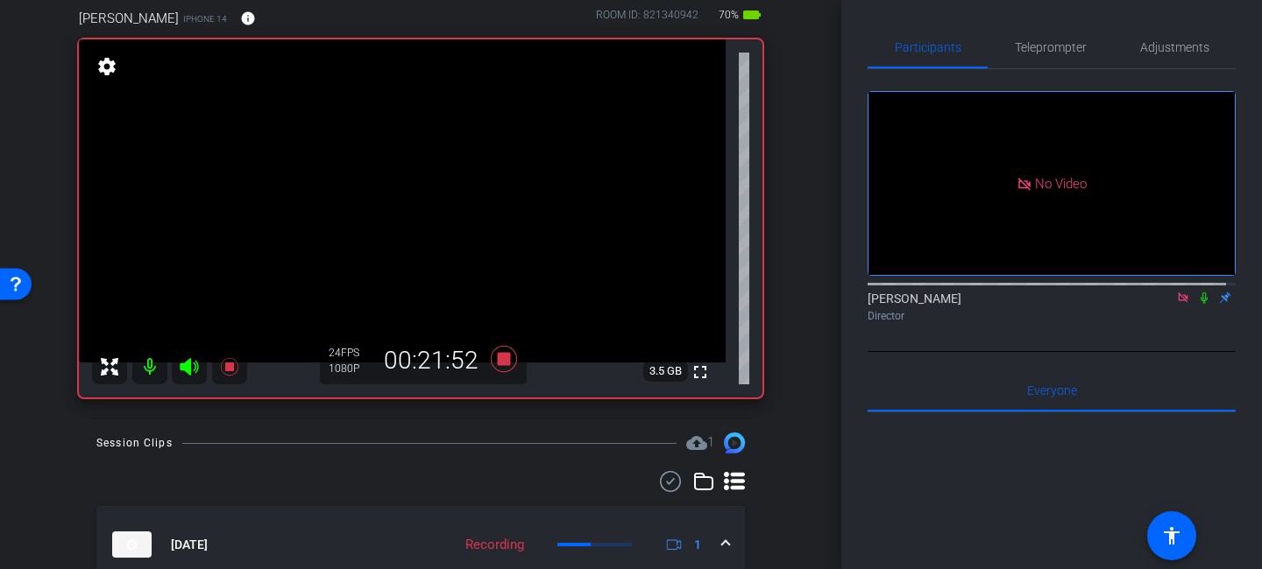
click at [1178, 302] on icon at bounding box center [1183, 298] width 10 height 10
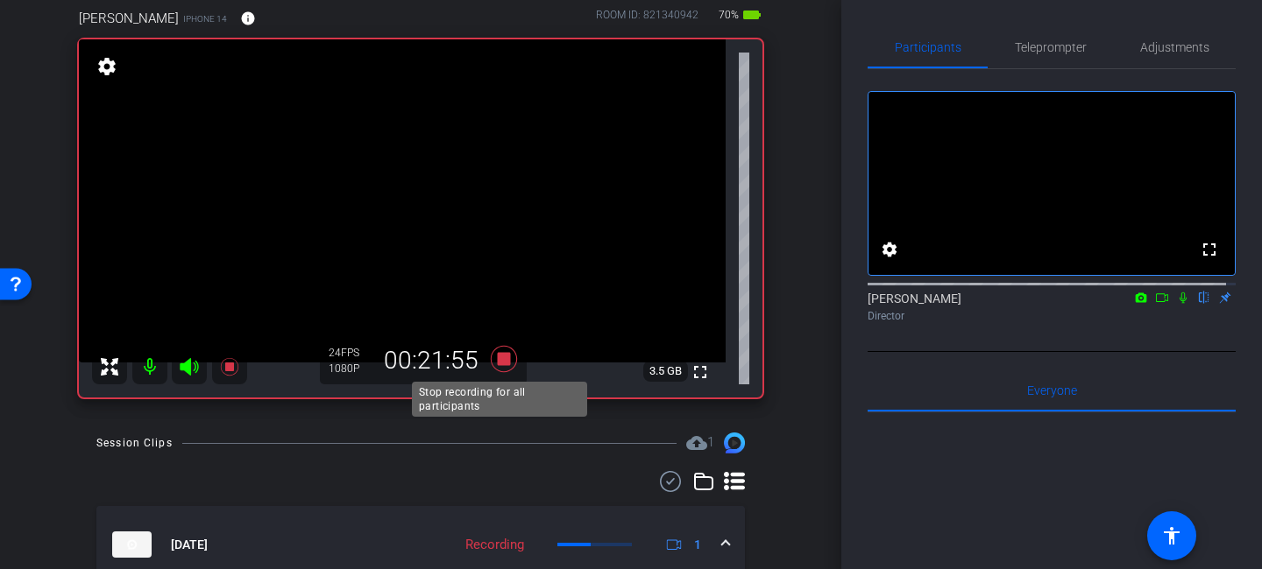
click at [498, 364] on icon at bounding box center [504, 359] width 26 height 26
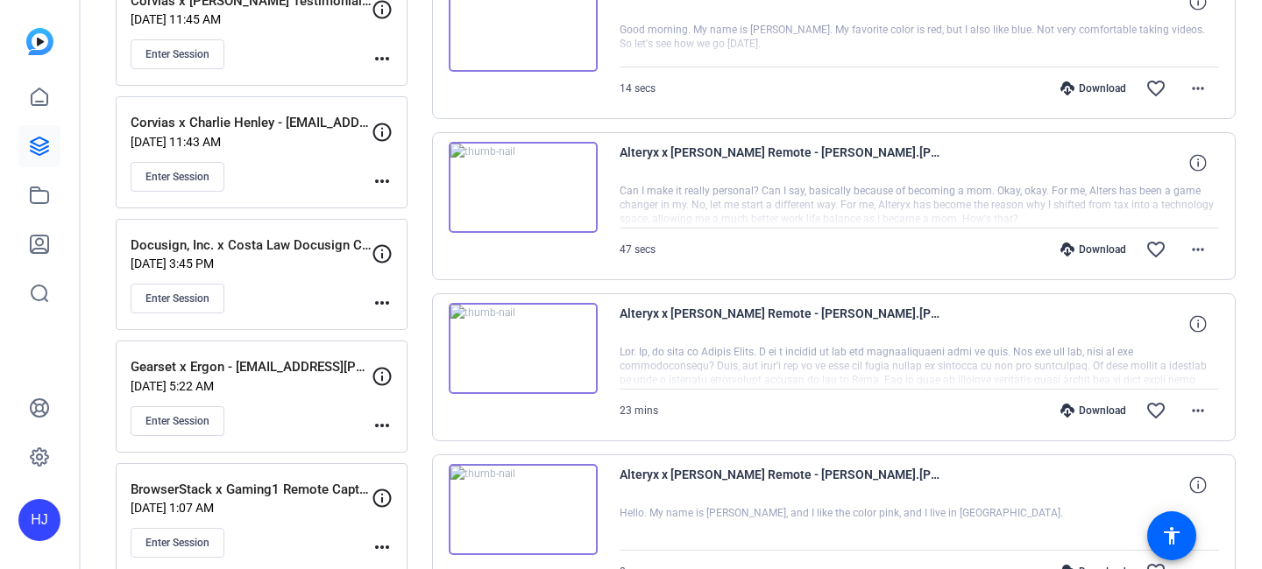
scroll to position [419, 0]
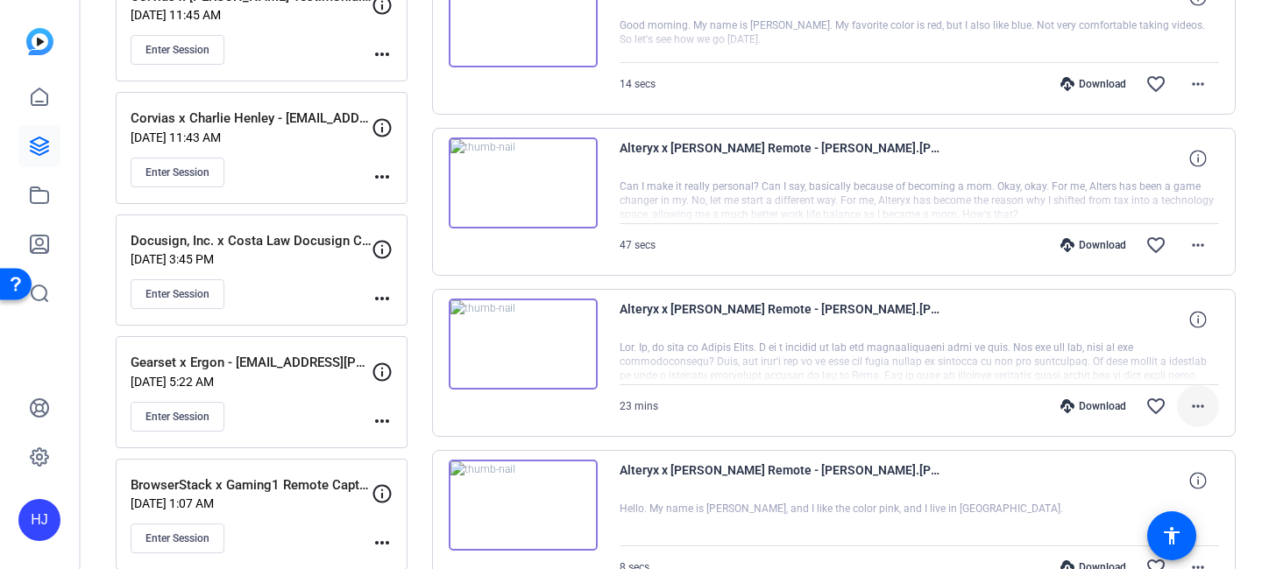
click at [1187, 404] on mat-icon "more_horiz" at bounding box center [1197, 406] width 21 height 21
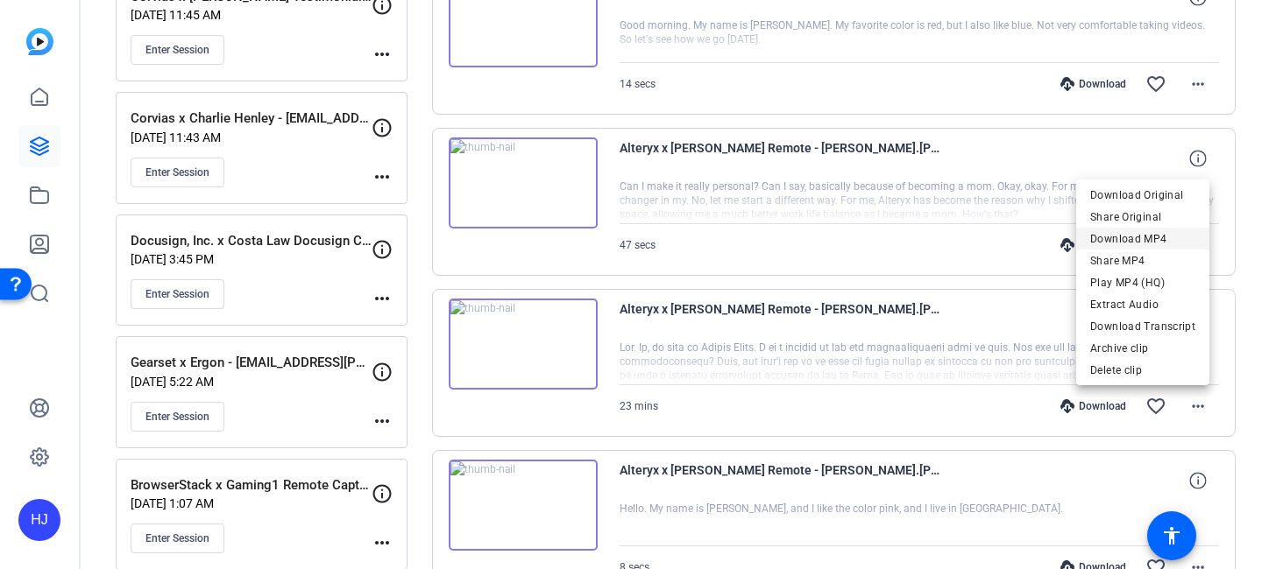
click at [1130, 237] on span "Download MP4" at bounding box center [1142, 239] width 105 height 21
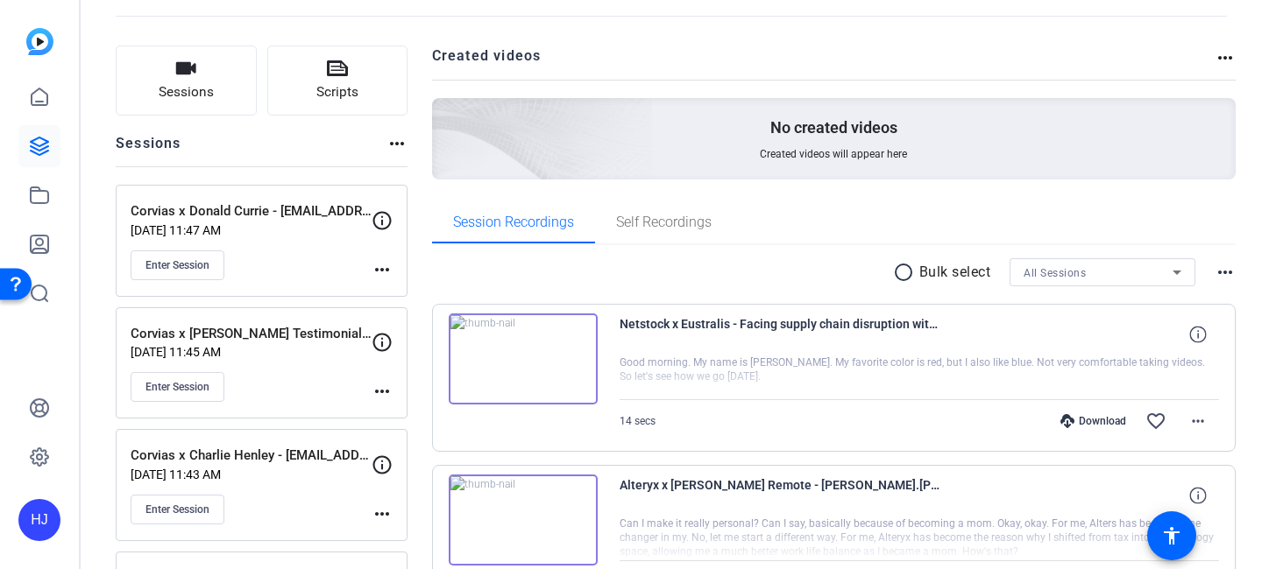
scroll to position [0, 0]
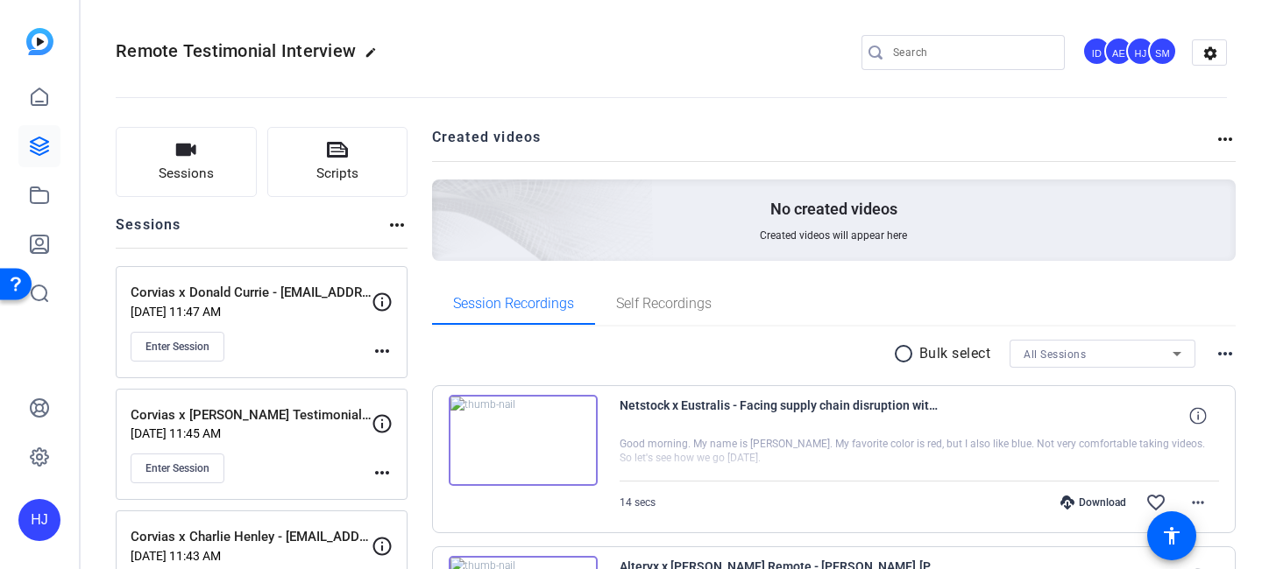
click at [646, 243] on img at bounding box center [445, 196] width 418 height 380
